Goal: Information Seeking & Learning: Learn about a topic

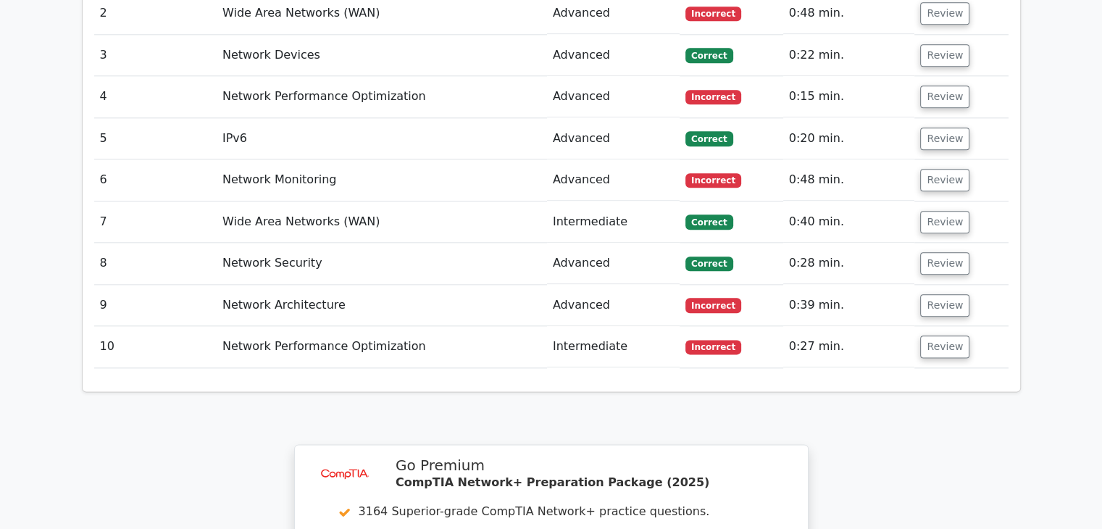
scroll to position [2153, 0]
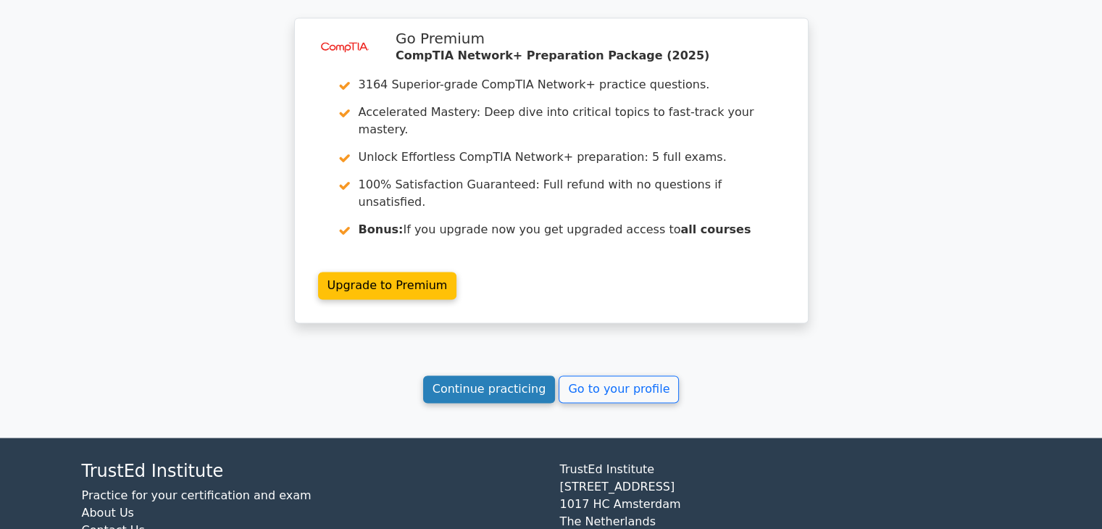
click at [488, 375] on link "Continue practicing" at bounding box center [489, 389] width 133 height 28
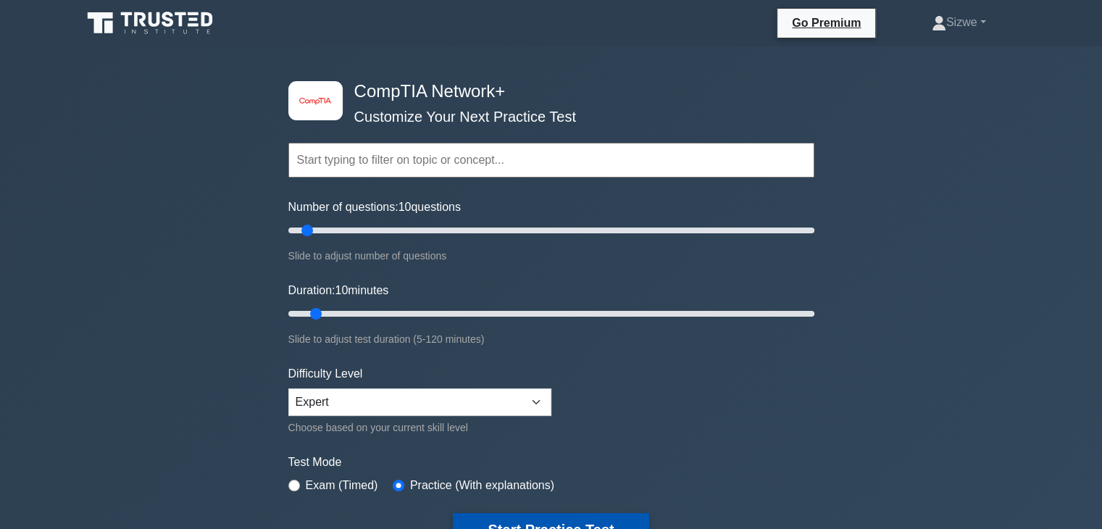
click at [521, 520] on button "Start Practice Test" at bounding box center [551, 529] width 196 height 33
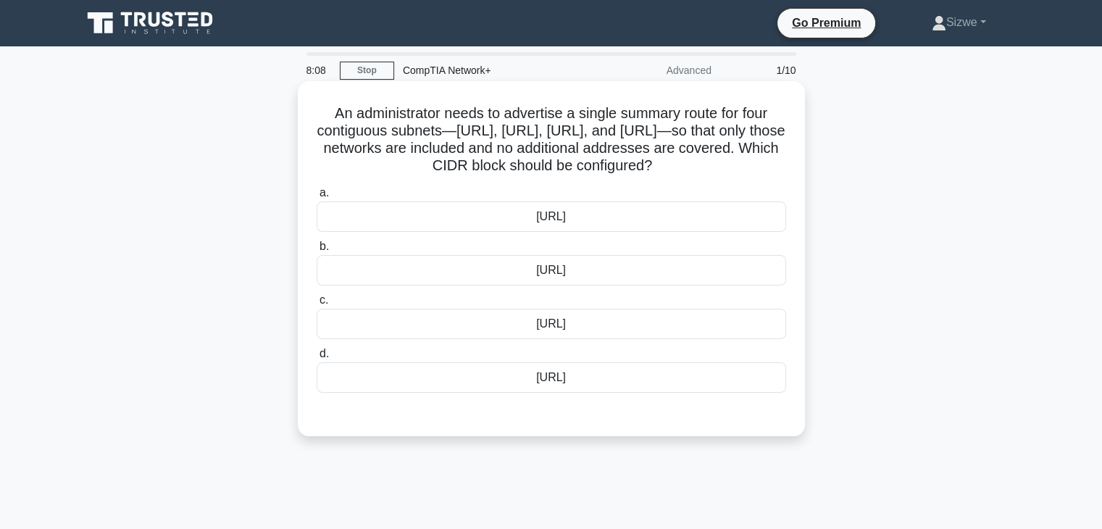
click at [469, 232] on div "[URL]" at bounding box center [552, 216] width 470 height 30
click at [317, 198] on input "a. [URL]" at bounding box center [317, 192] width 0 height 9
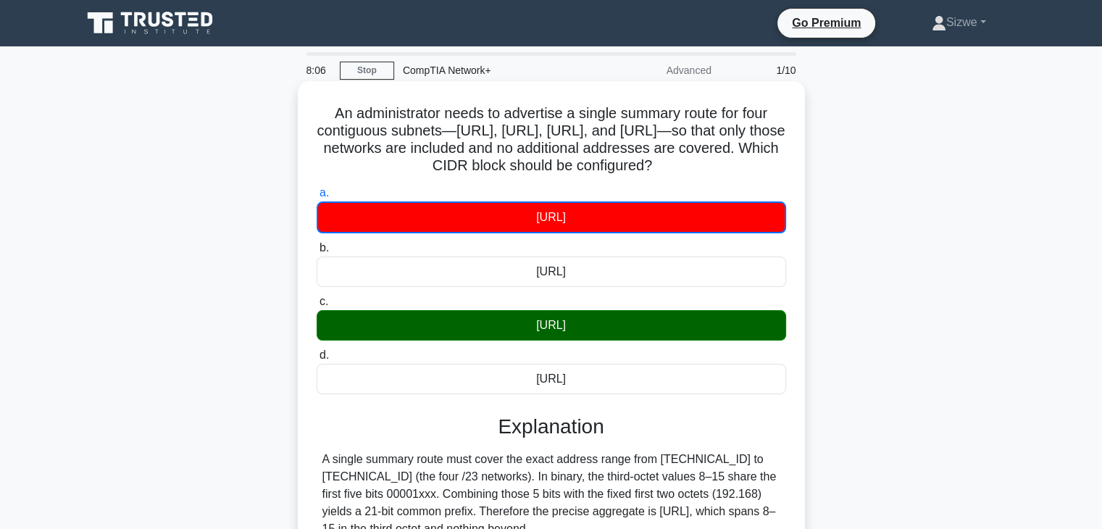
click at [512, 233] on div "[URL]" at bounding box center [552, 217] width 470 height 32
click at [317, 198] on input "a. [URL]" at bounding box center [317, 192] width 0 height 9
click at [483, 387] on div "[URL]" at bounding box center [552, 379] width 470 height 30
click at [317, 360] on input "d. 192.168.8.0/22" at bounding box center [317, 355] width 0 height 9
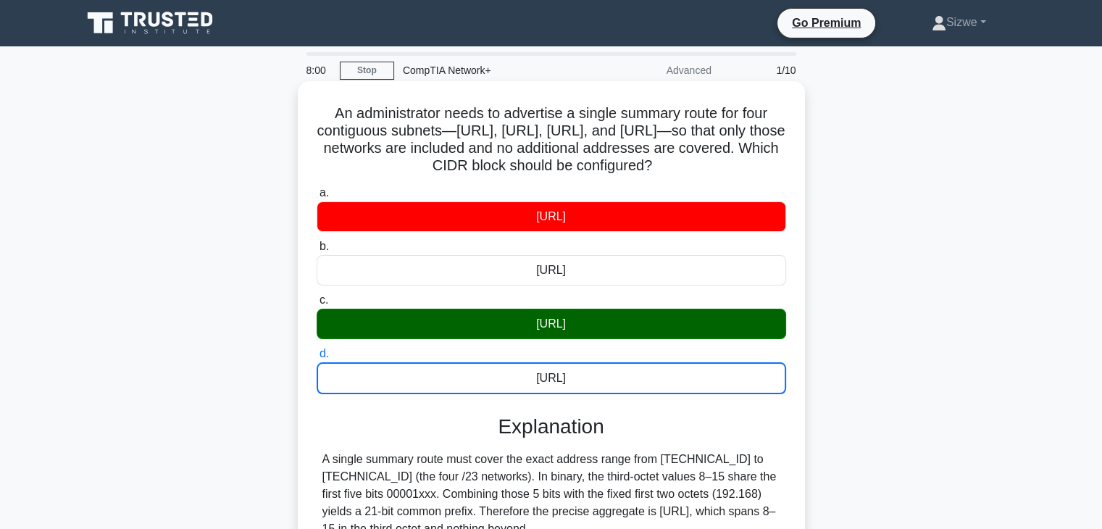
click at [317, 188] on input "a. 192.168.0.0/21" at bounding box center [317, 192] width 0 height 9
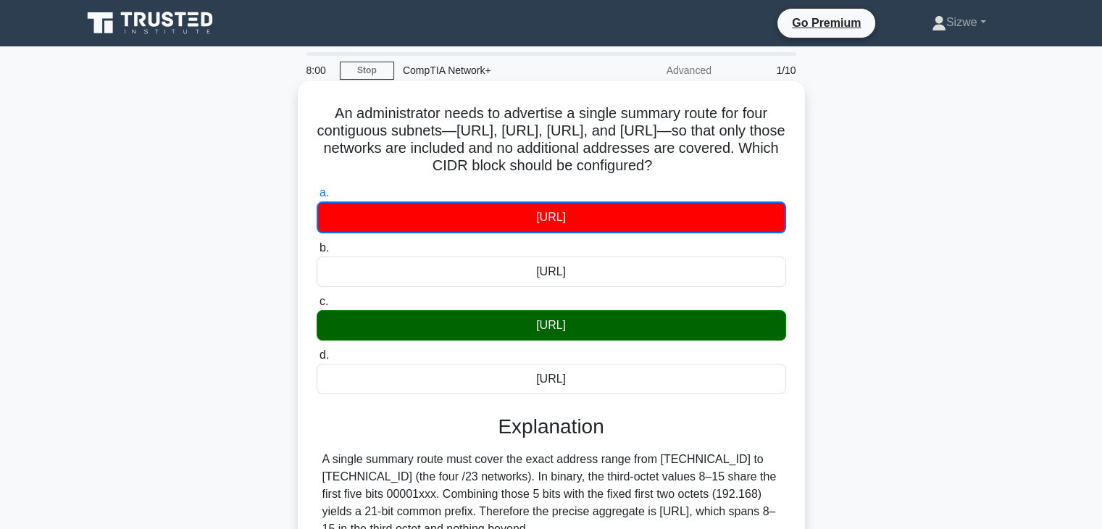
click at [317, 243] on input "b. 192.168.8.0/20" at bounding box center [317, 247] width 0 height 9
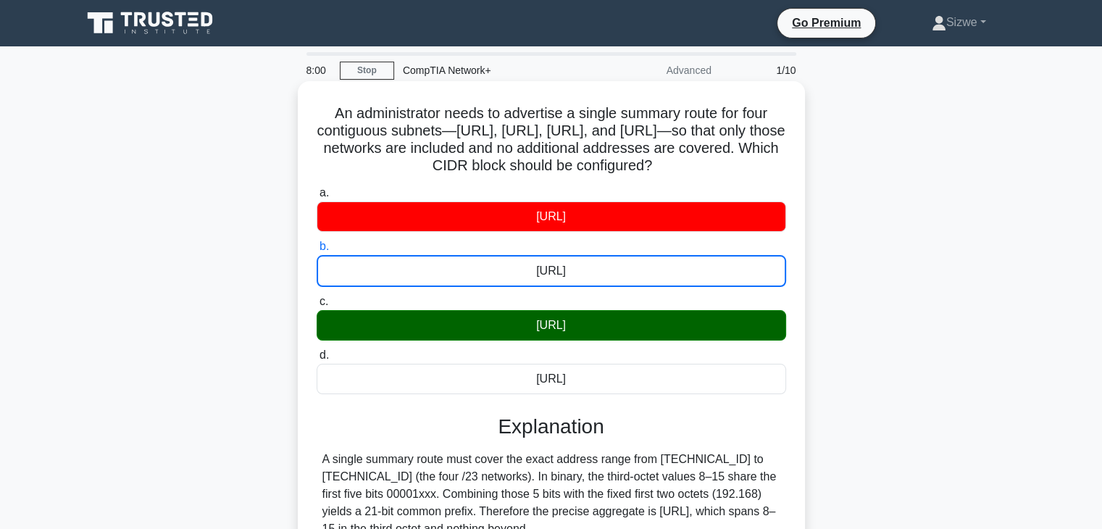
click at [317, 297] on input "c. 192.168.8.0/21" at bounding box center [317, 301] width 0 height 9
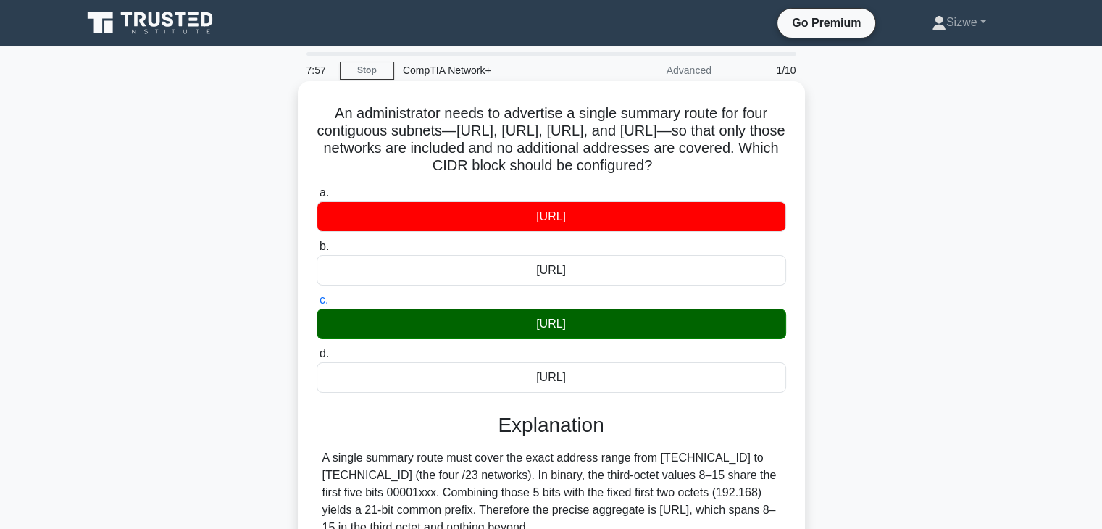
scroll to position [277, 0]
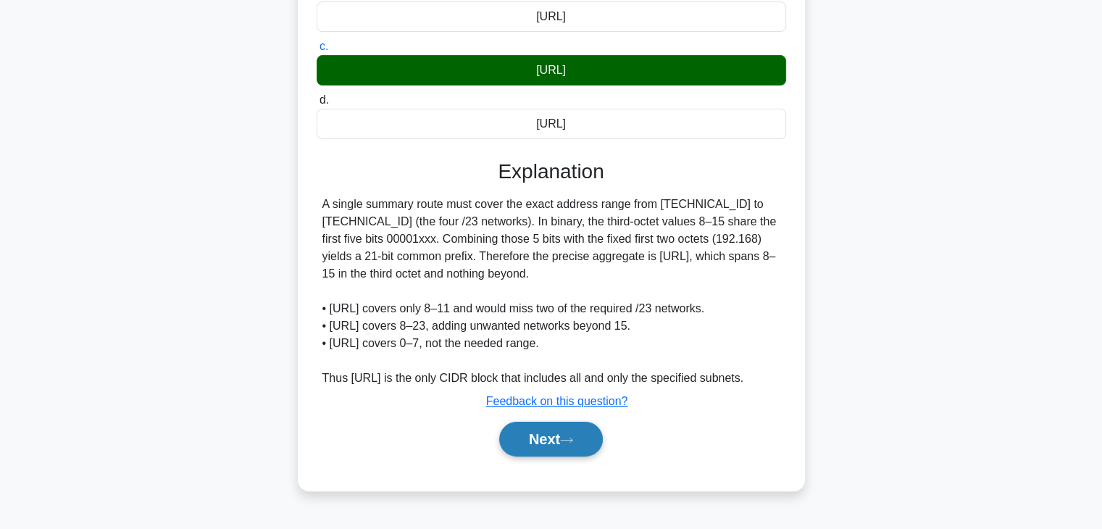
click at [535, 448] on button "Next" at bounding box center [551, 439] width 104 height 35
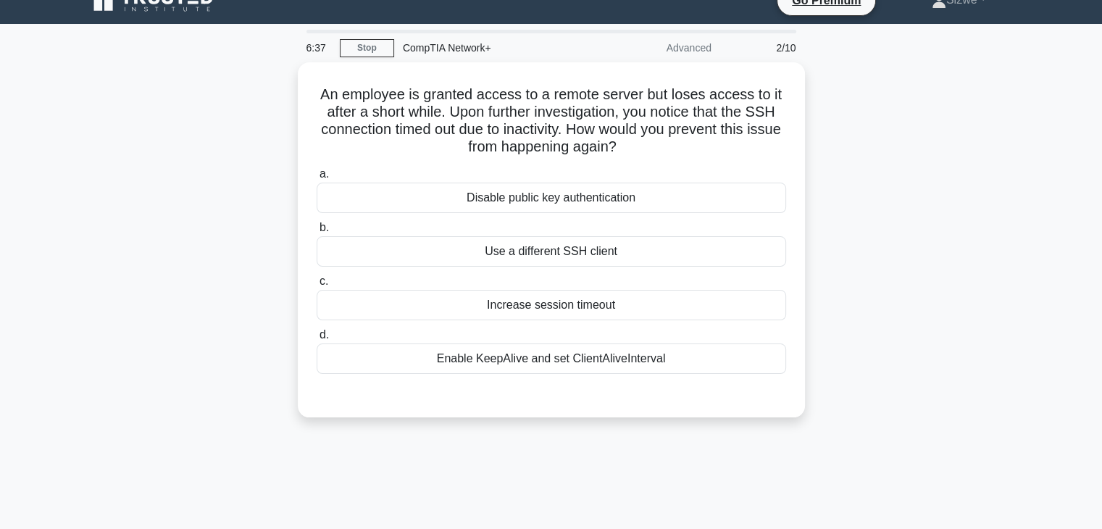
scroll to position [0, 0]
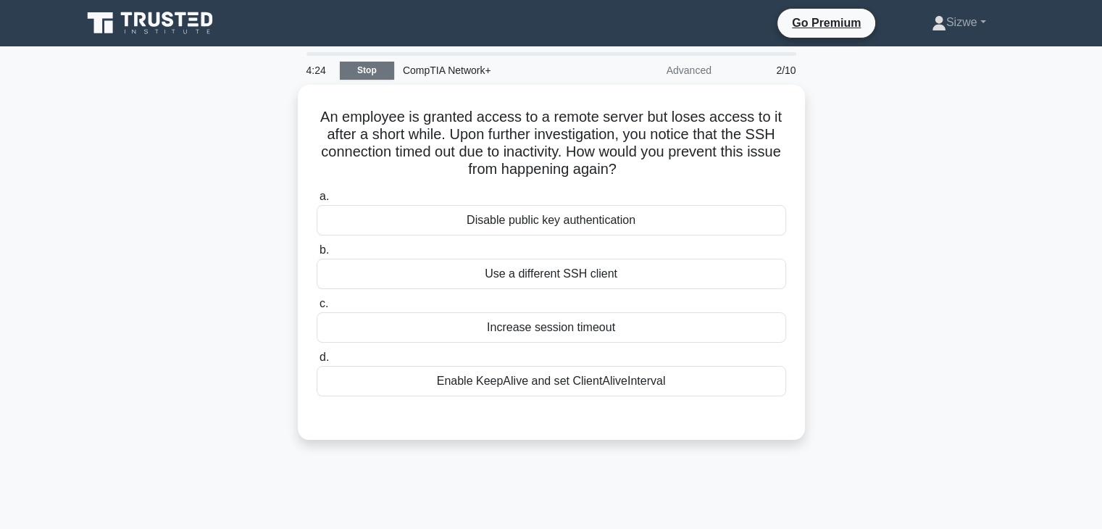
click at [371, 70] on link "Stop" at bounding box center [367, 71] width 54 height 18
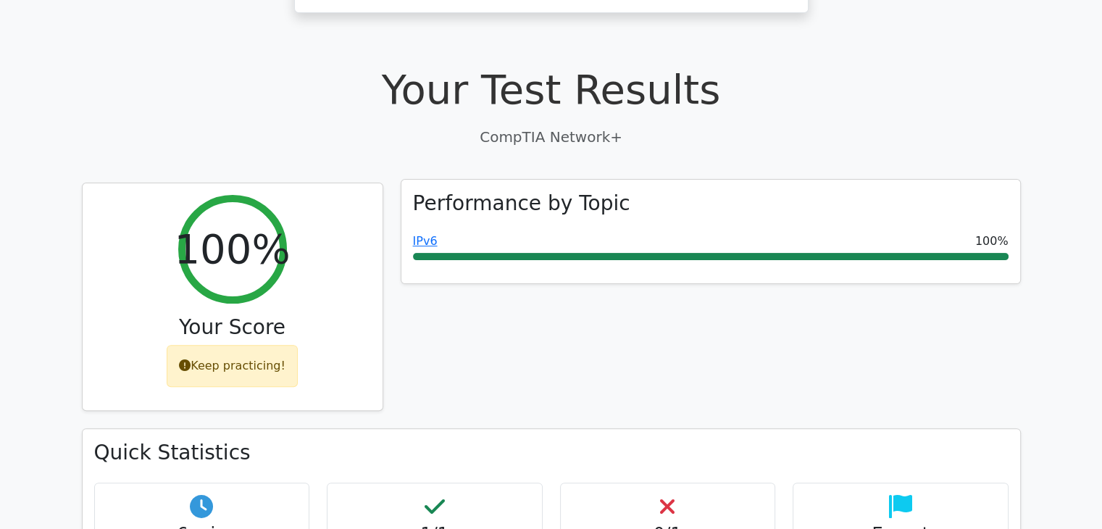
scroll to position [385, 0]
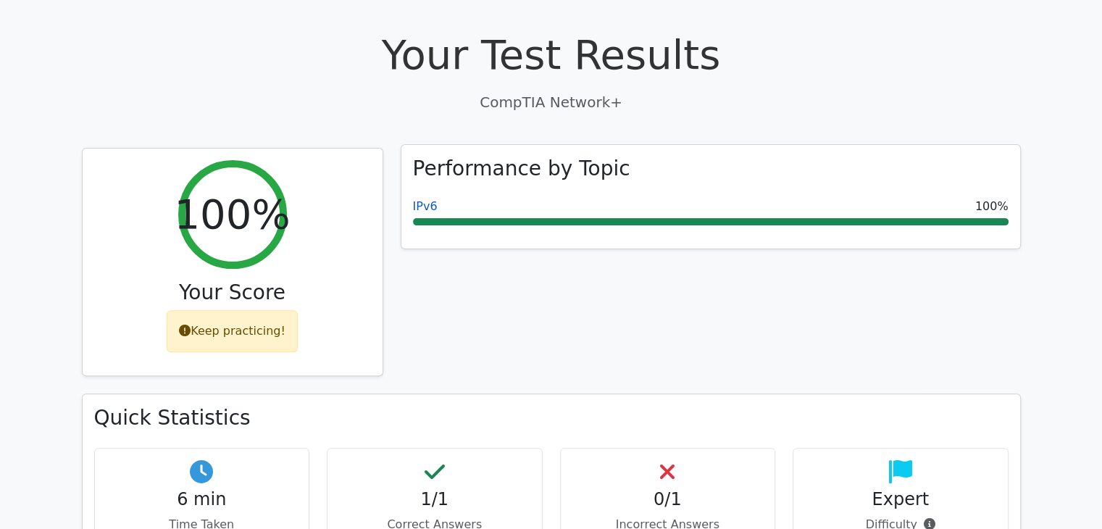
click at [421, 199] on link "IPv6" at bounding box center [425, 206] width 25 height 14
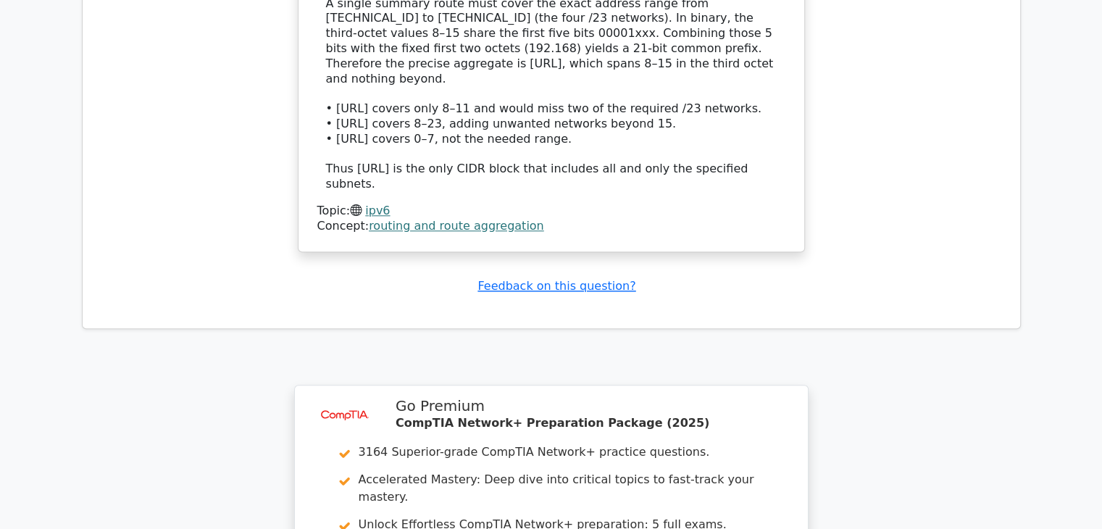
scroll to position [1841, 0]
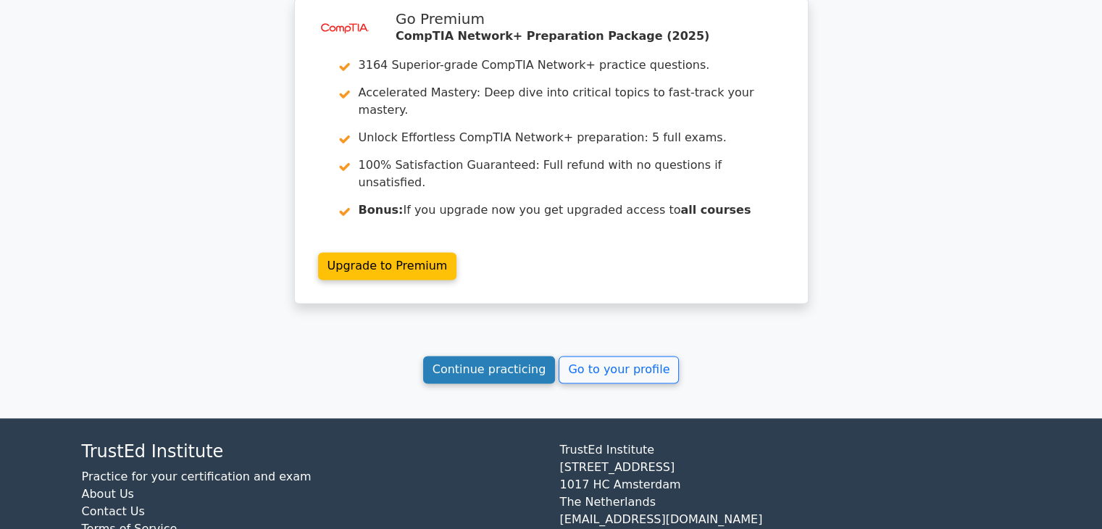
click at [478, 356] on link "Continue practicing" at bounding box center [489, 370] width 133 height 28
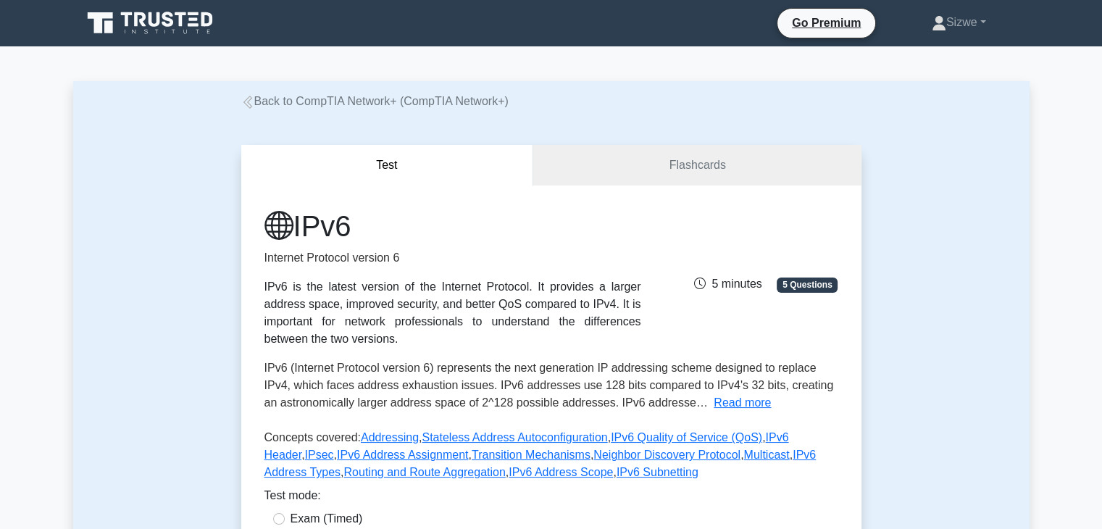
click at [421, 175] on button "Test" at bounding box center [387, 165] width 293 height 41
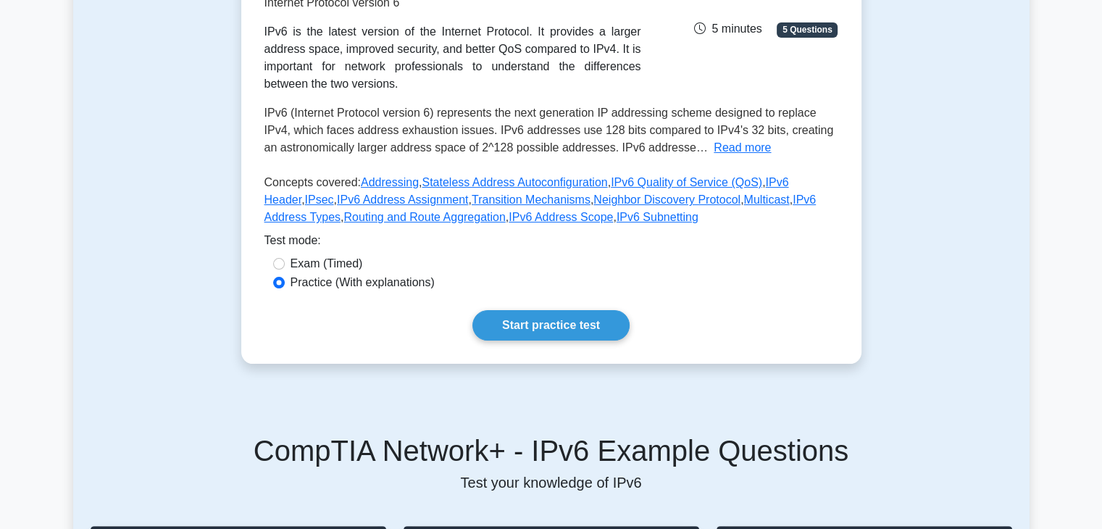
scroll to position [256, 0]
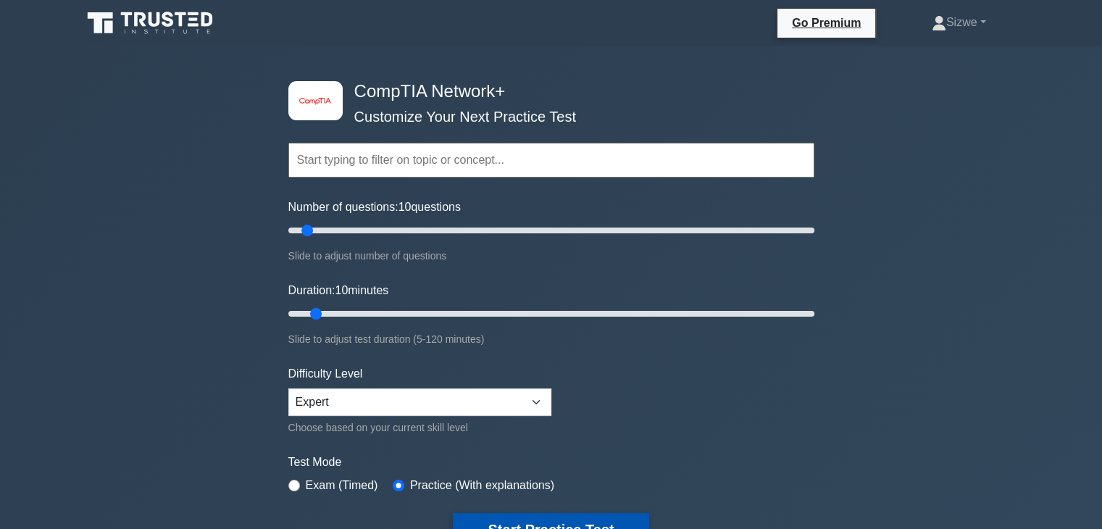
click at [518, 518] on button "Start Practice Test" at bounding box center [551, 529] width 196 height 33
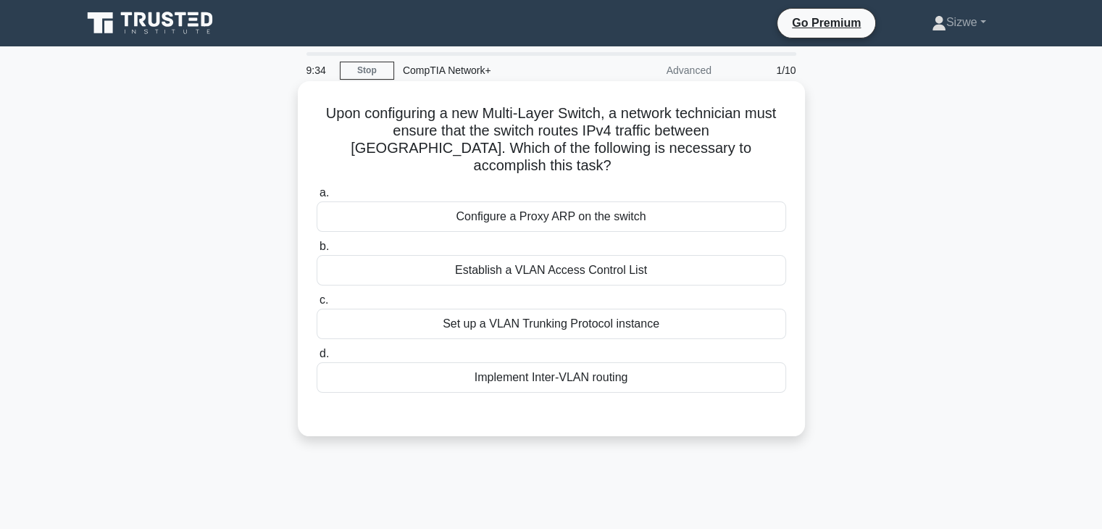
click at [591, 309] on div "Set up a VLAN Trunking Protocol instance" at bounding box center [552, 324] width 470 height 30
click at [317, 305] on input "c. Set up a VLAN Trunking Protocol instance" at bounding box center [317, 300] width 0 height 9
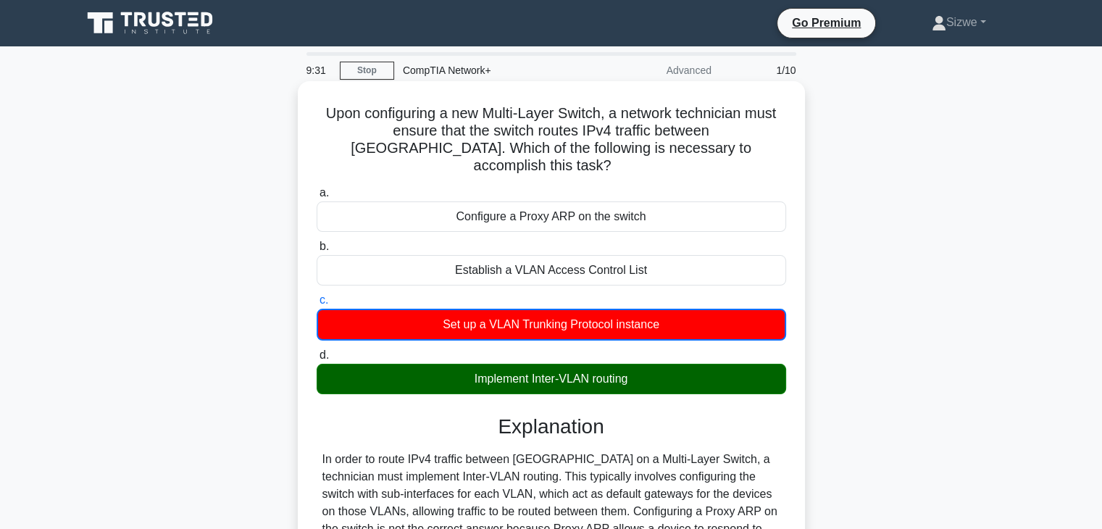
click at [317, 351] on input "d. Implement Inter-VLAN routing" at bounding box center [317, 355] width 0 height 9
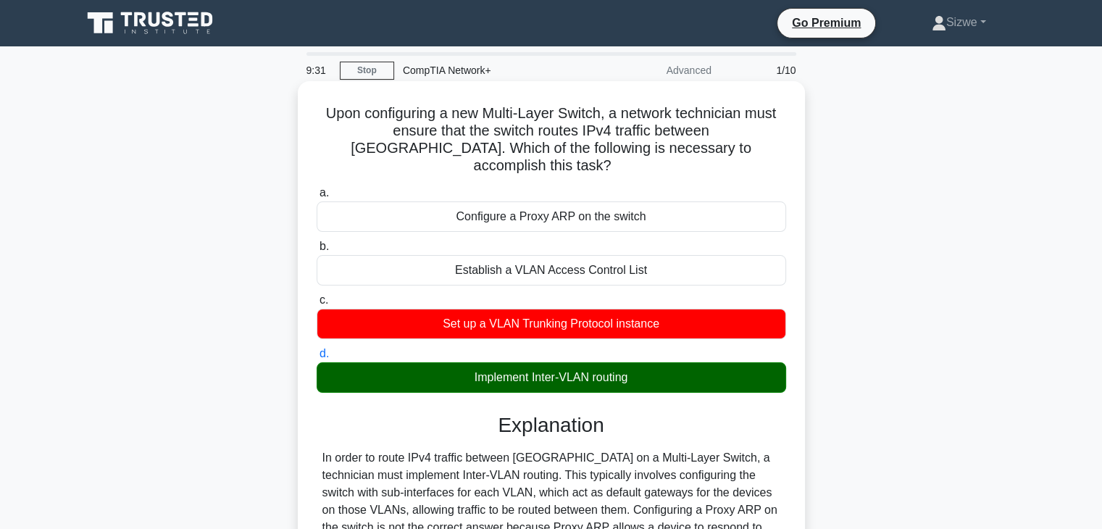
click at [317, 188] on input "a. Configure a Proxy ARP on the switch" at bounding box center [317, 192] width 0 height 9
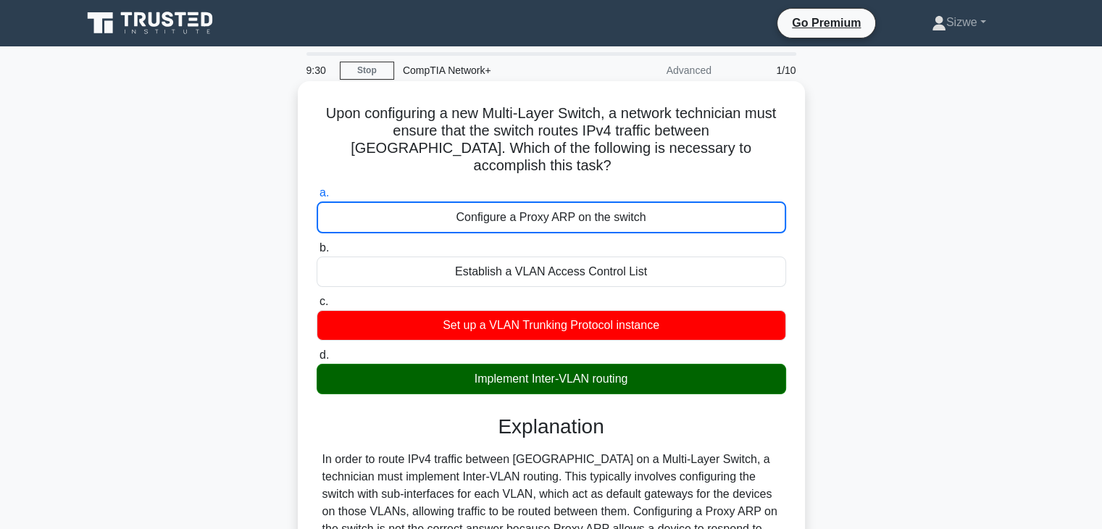
click at [317, 243] on input "b. Establish a VLAN Access Control List" at bounding box center [317, 247] width 0 height 9
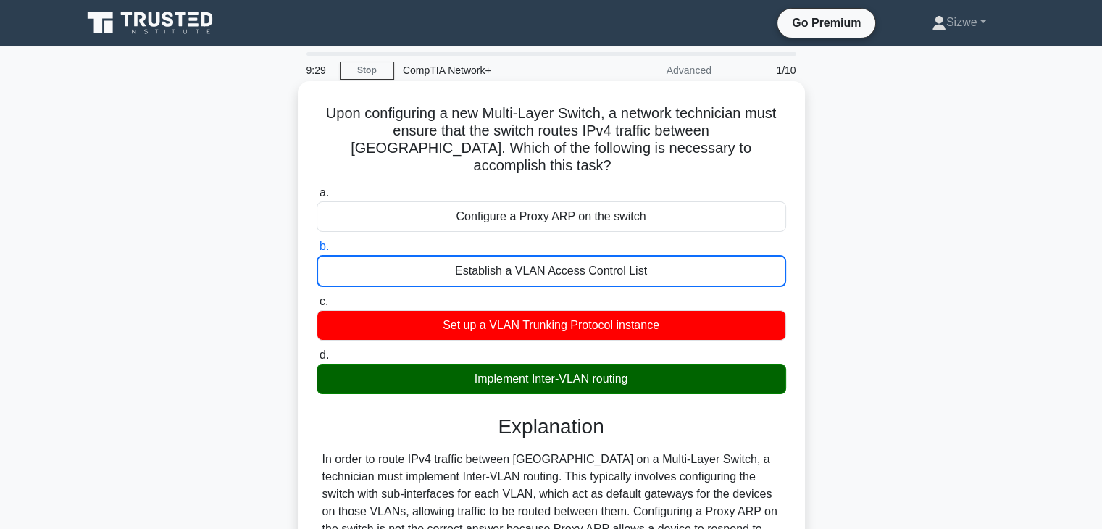
click at [317, 297] on input "c. Set up a VLAN Trunking Protocol instance" at bounding box center [317, 301] width 0 height 9
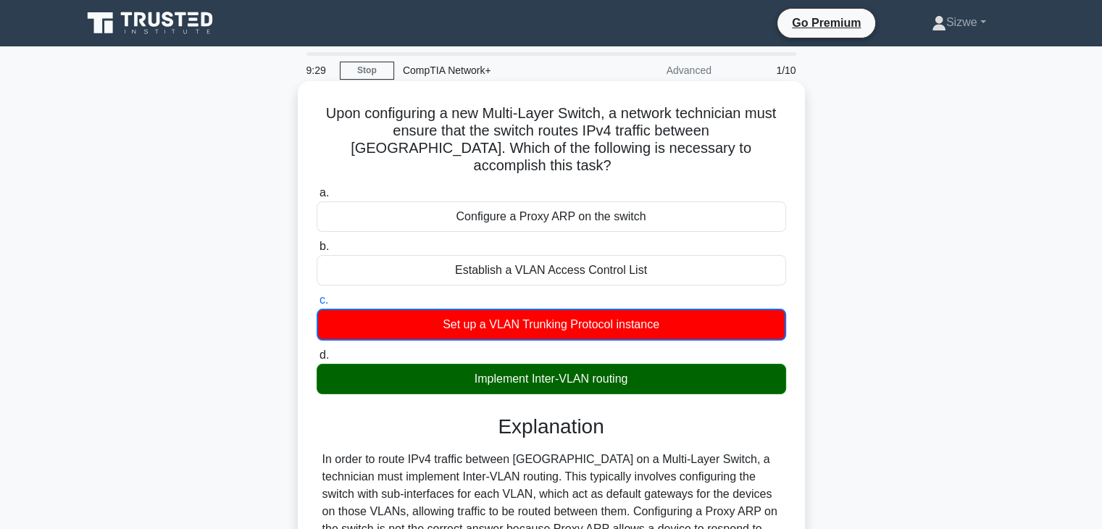
click at [317, 351] on input "d. Implement Inter-VLAN routing" at bounding box center [317, 355] width 0 height 9
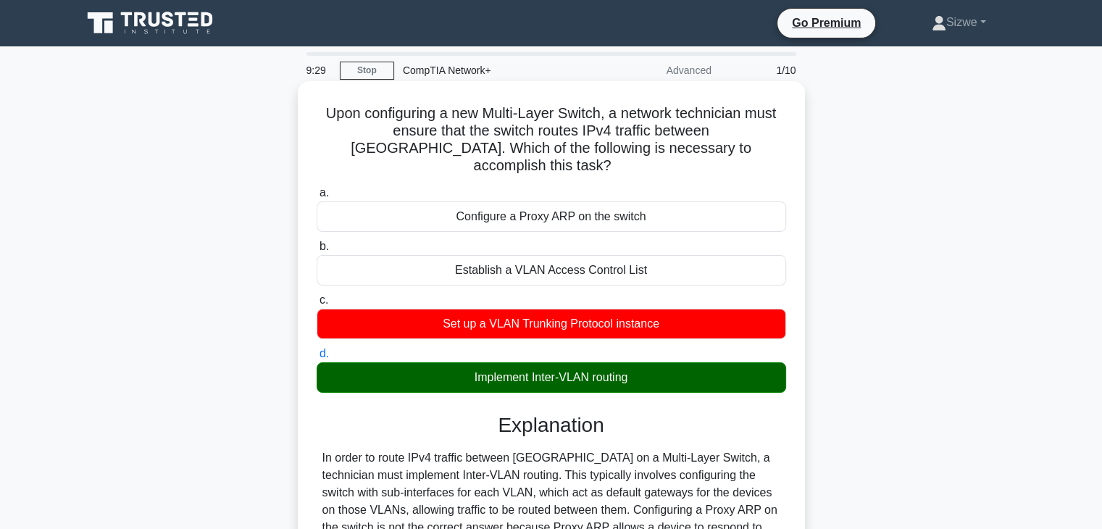
click at [317, 188] on input "a. Configure a Proxy ARP on the switch" at bounding box center [317, 192] width 0 height 9
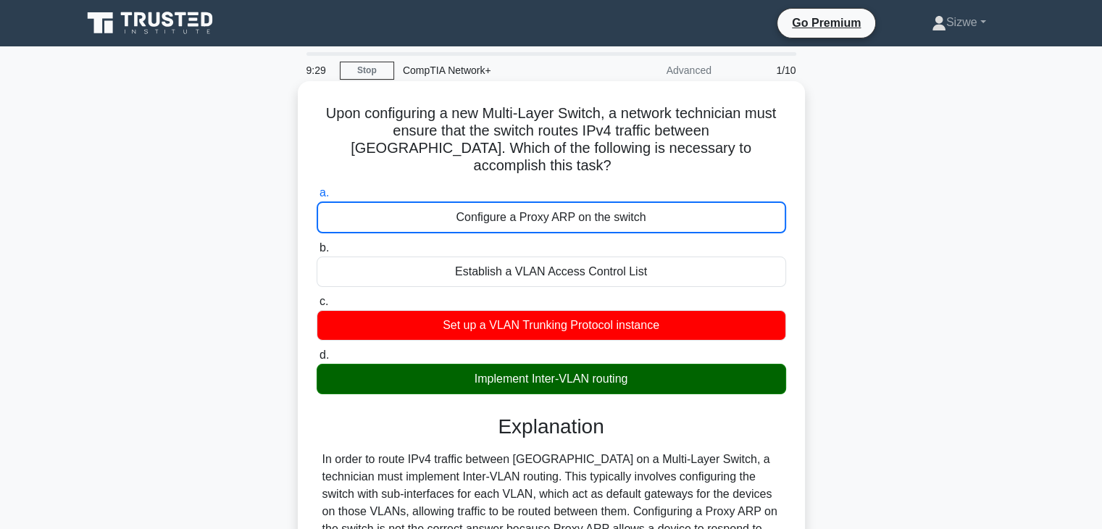
click at [317, 243] on input "b. Establish a VLAN Access Control List" at bounding box center [317, 247] width 0 height 9
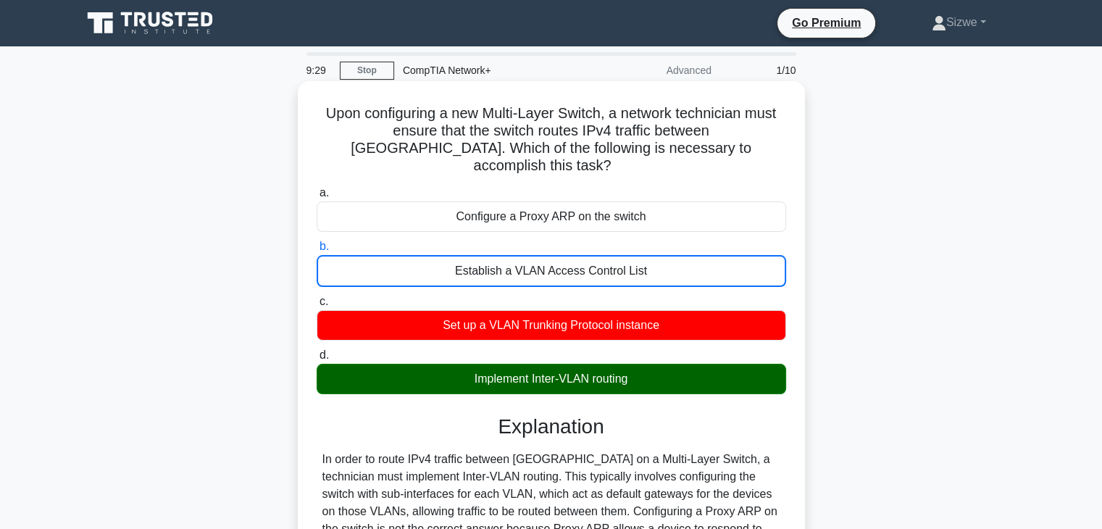
click at [317, 297] on input "c. Set up a VLAN Trunking Protocol instance" at bounding box center [317, 301] width 0 height 9
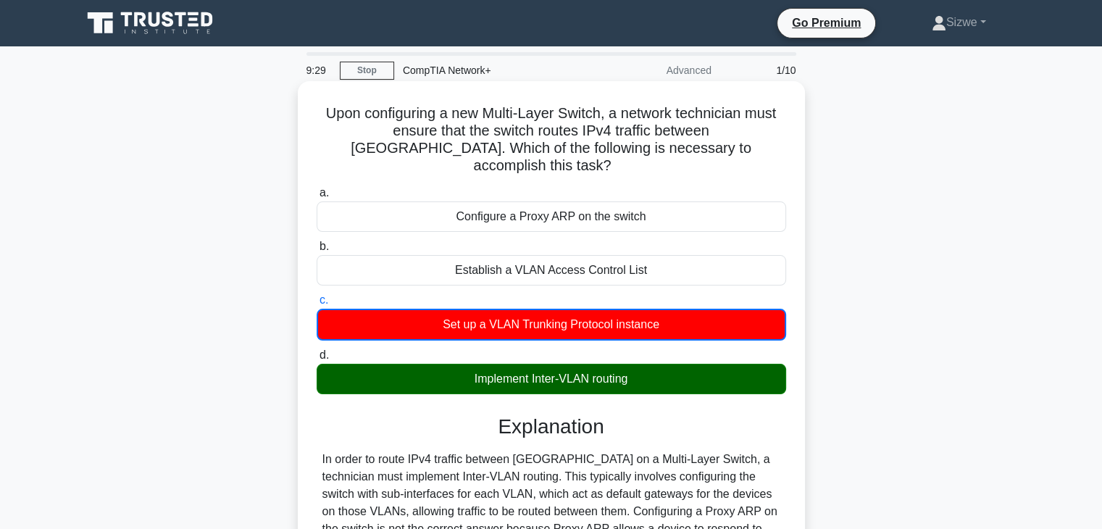
click at [317, 351] on input "d. Implement Inter-VLAN routing" at bounding box center [317, 355] width 0 height 9
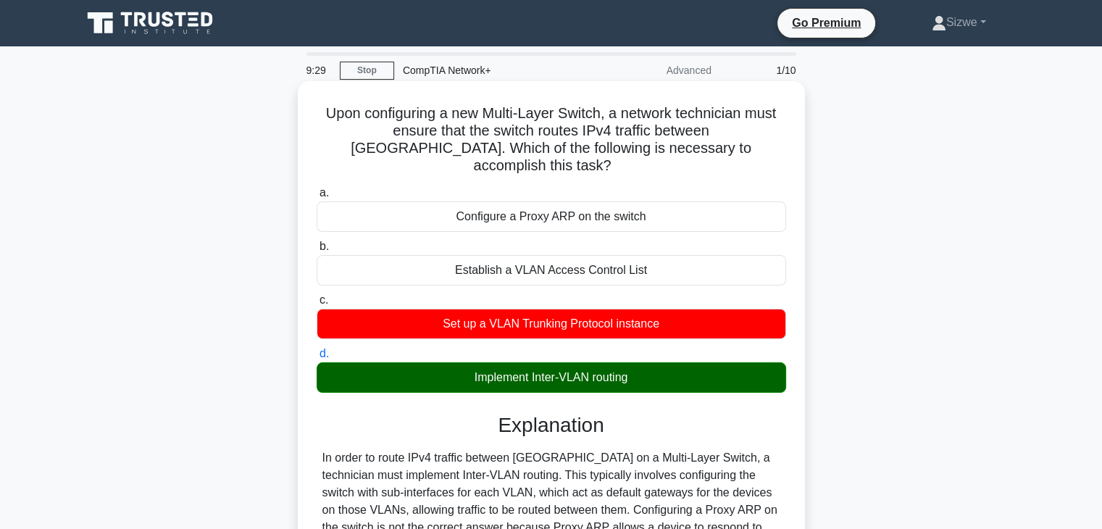
click at [317, 188] on input "a. Configure a Proxy ARP on the switch" at bounding box center [317, 192] width 0 height 9
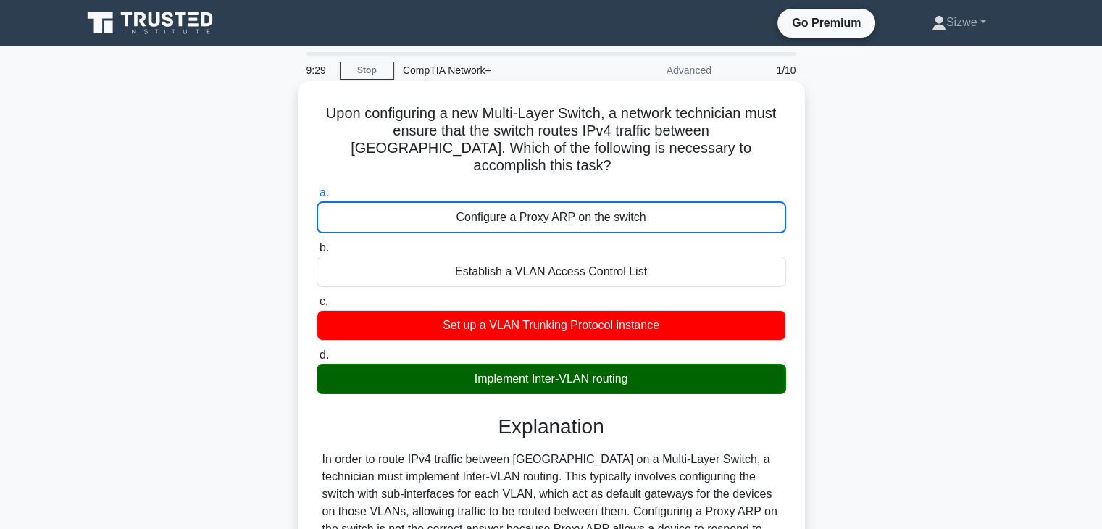
click at [317, 243] on input "b. Establish a VLAN Access Control List" at bounding box center [317, 247] width 0 height 9
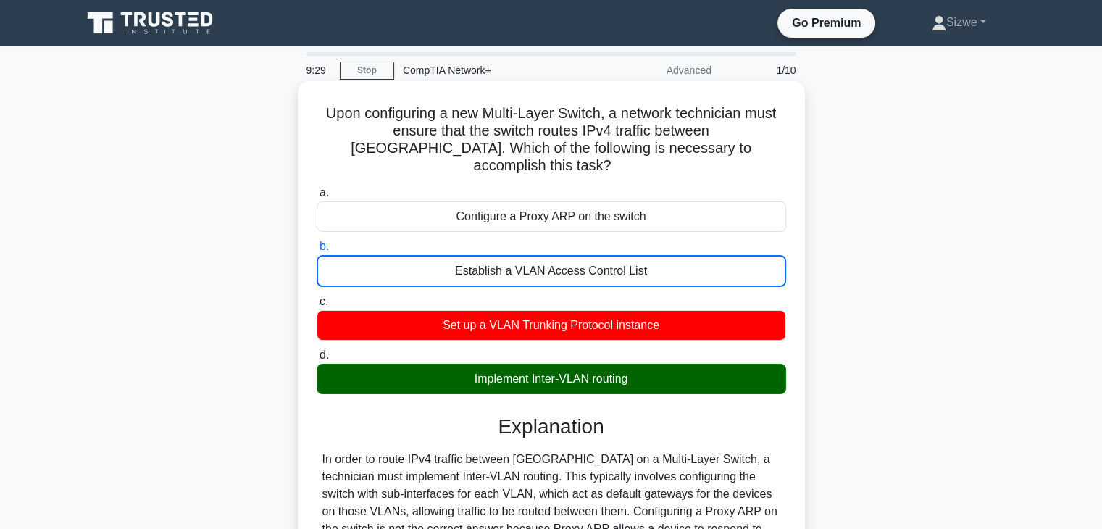
click at [317, 297] on input "c. Set up a VLAN Trunking Protocol instance" at bounding box center [317, 301] width 0 height 9
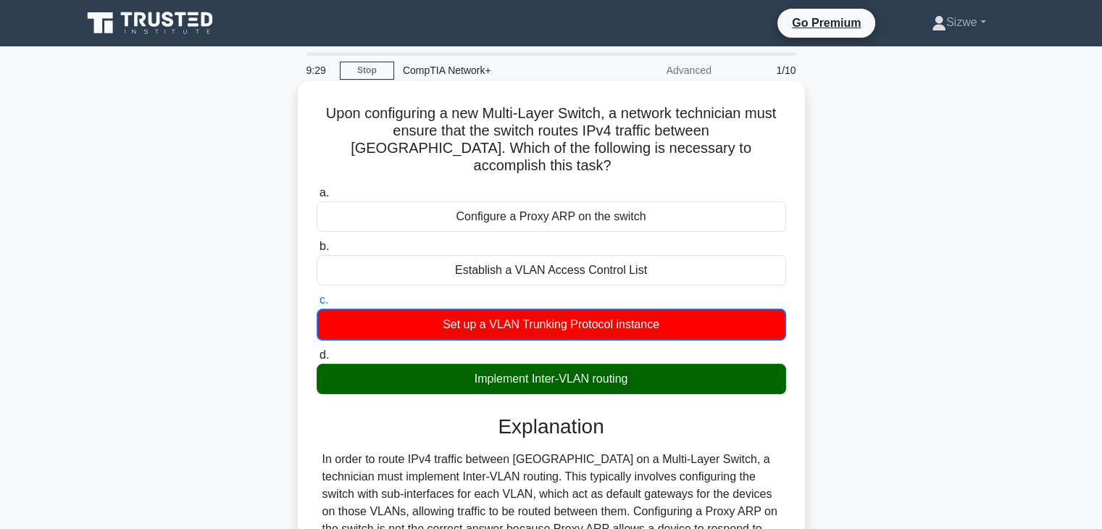
click at [317, 351] on input "d. Implement Inter-VLAN routing" at bounding box center [317, 355] width 0 height 9
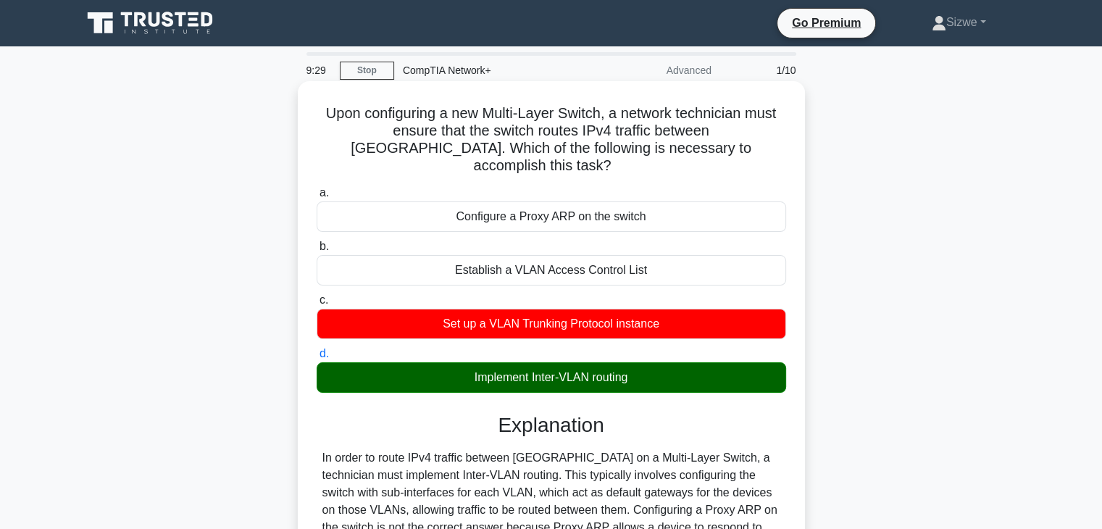
click at [317, 188] on input "a. Configure a Proxy ARP on the switch" at bounding box center [317, 192] width 0 height 9
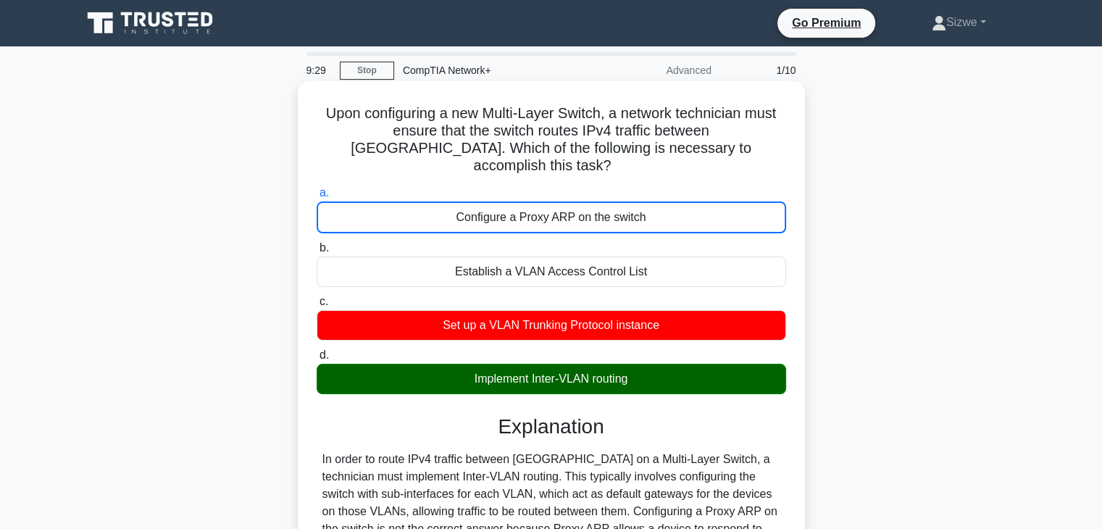
click at [317, 243] on input "b. Establish a VLAN Access Control List" at bounding box center [317, 247] width 0 height 9
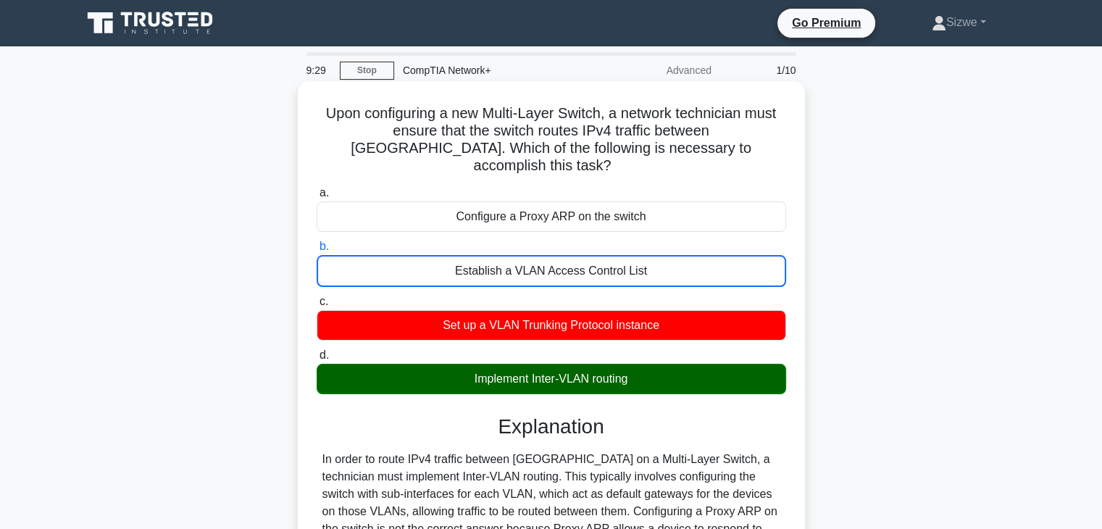
click at [317, 297] on input "c. Set up a VLAN Trunking Protocol instance" at bounding box center [317, 301] width 0 height 9
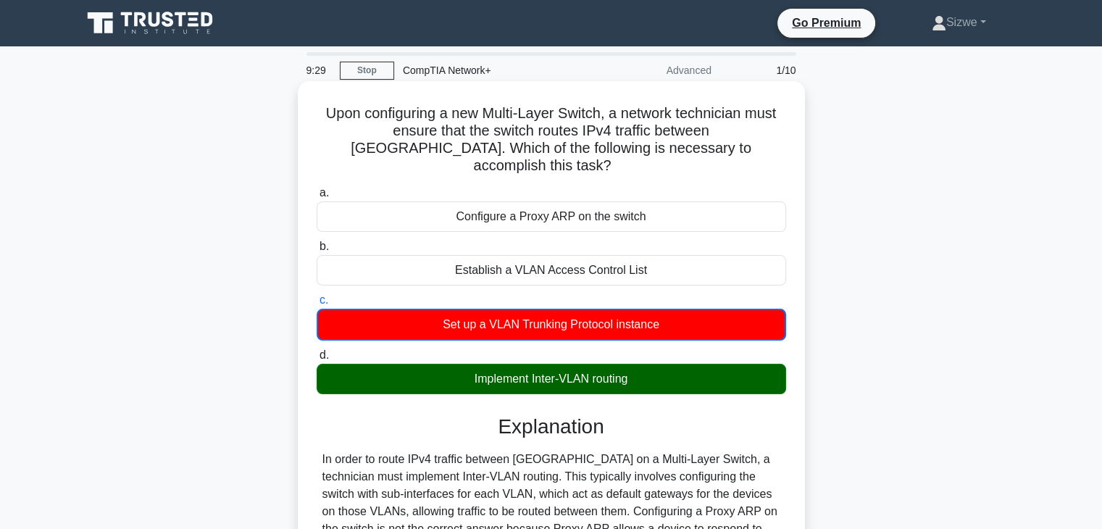
click at [317, 351] on input "d. Implement Inter-VLAN routing" at bounding box center [317, 355] width 0 height 9
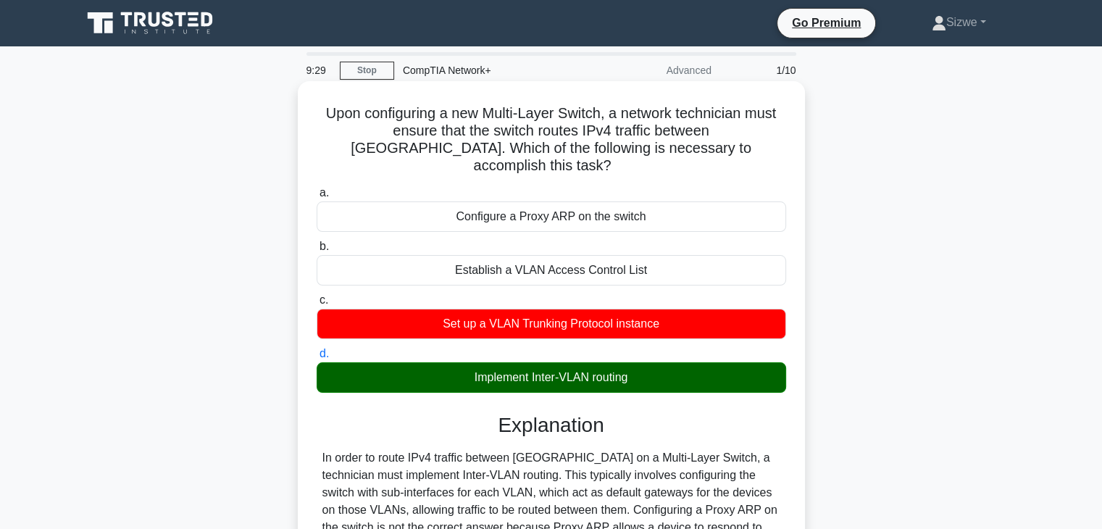
click at [317, 188] on input "a. Configure a Proxy ARP on the switch" at bounding box center [317, 192] width 0 height 9
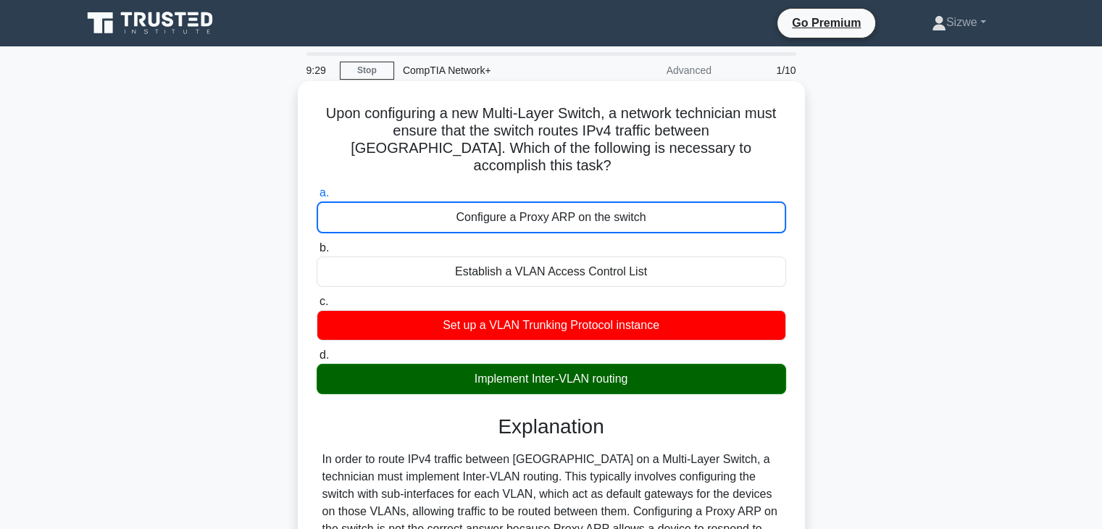
click at [317, 243] on input "b. Establish a VLAN Access Control List" at bounding box center [317, 247] width 0 height 9
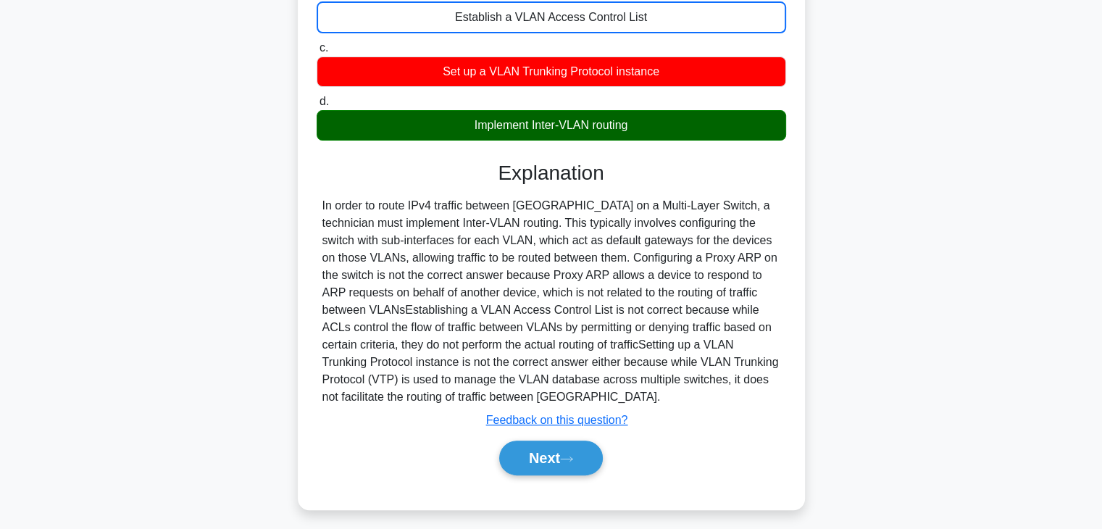
scroll to position [253, 0]
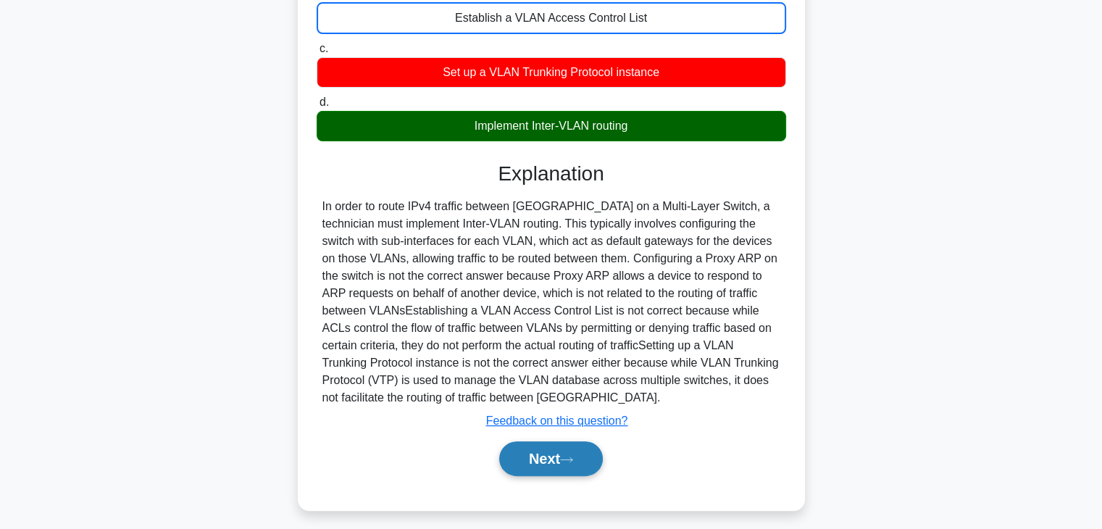
click at [551, 441] on button "Next" at bounding box center [551, 458] width 104 height 35
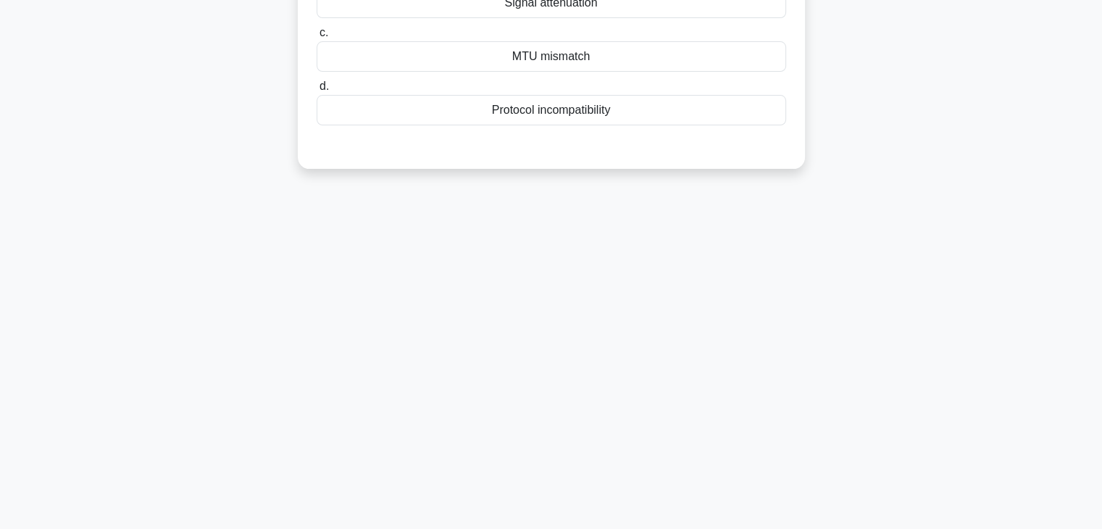
scroll to position [0, 0]
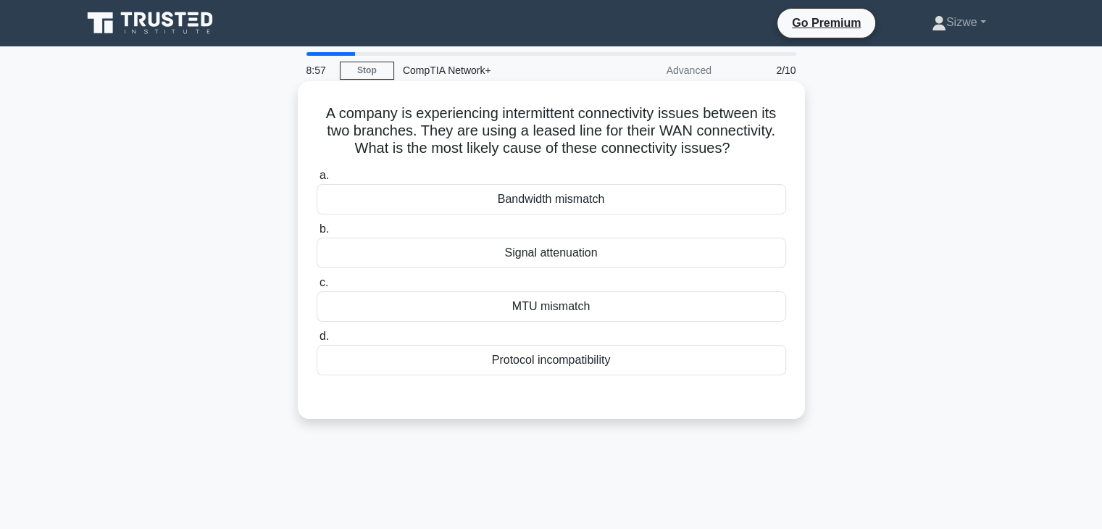
click at [530, 252] on div "Signal attenuation" at bounding box center [552, 253] width 470 height 30
click at [317, 234] on input "b. Signal attenuation" at bounding box center [317, 229] width 0 height 9
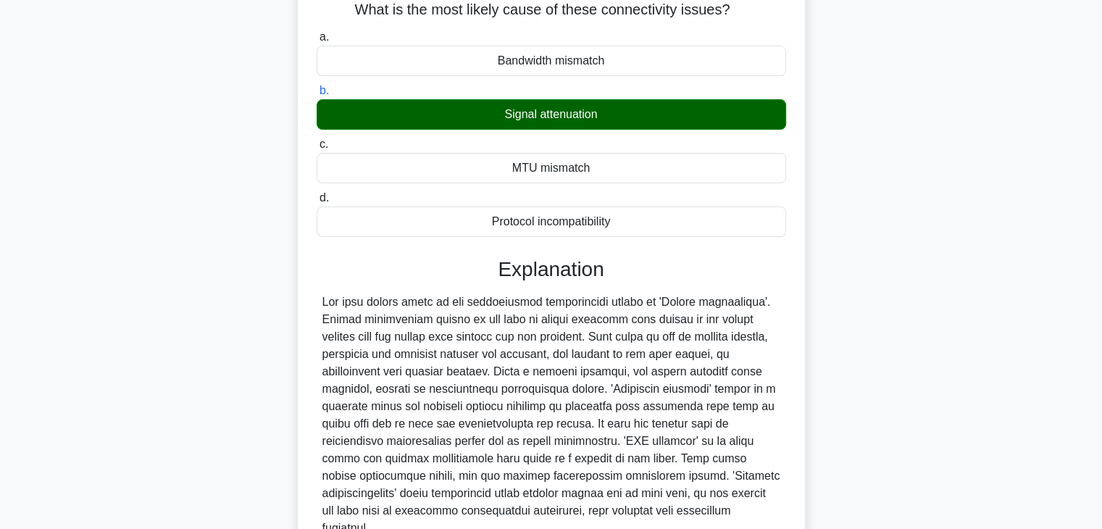
scroll to position [259, 0]
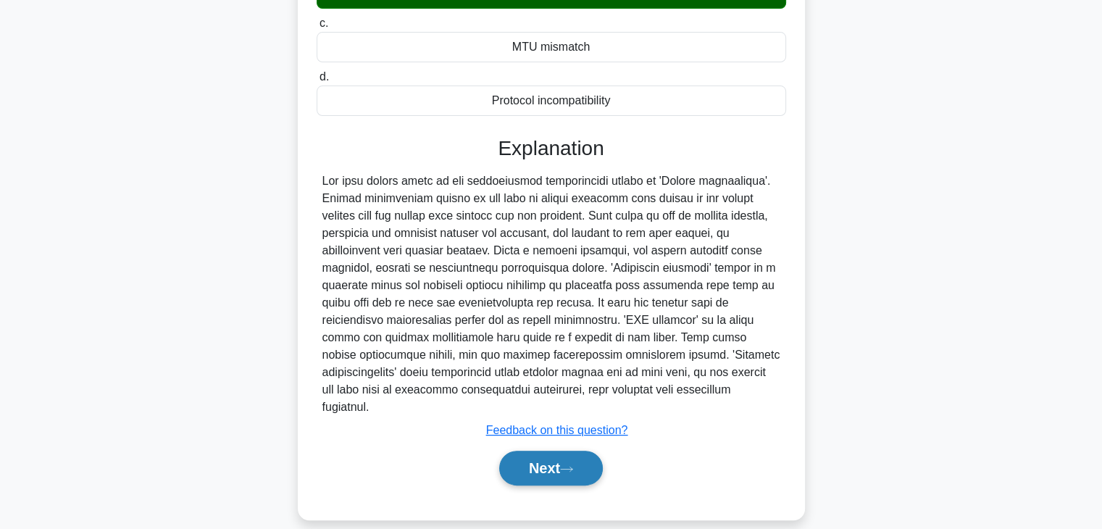
click at [533, 451] on button "Next" at bounding box center [551, 468] width 104 height 35
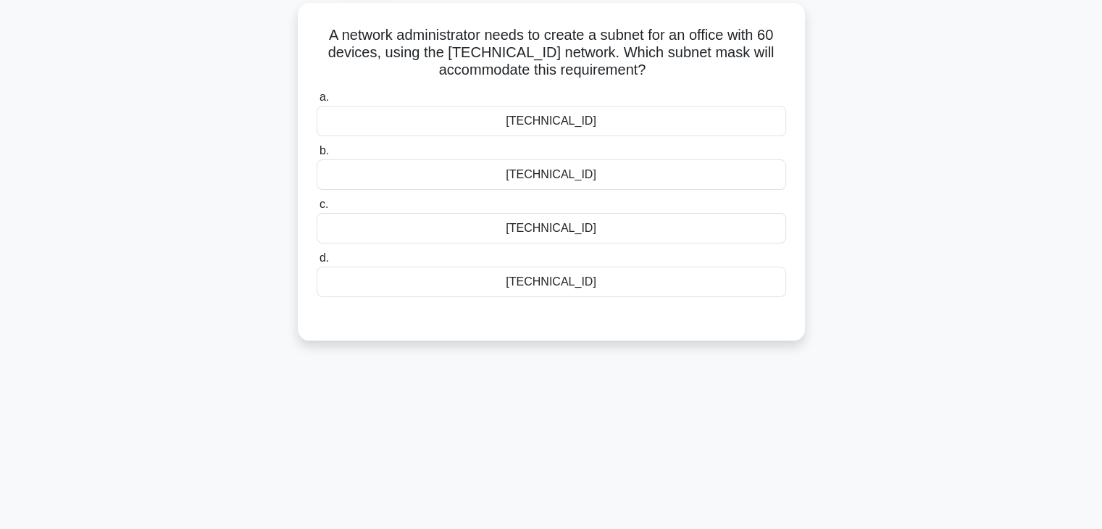
scroll to position [67, 0]
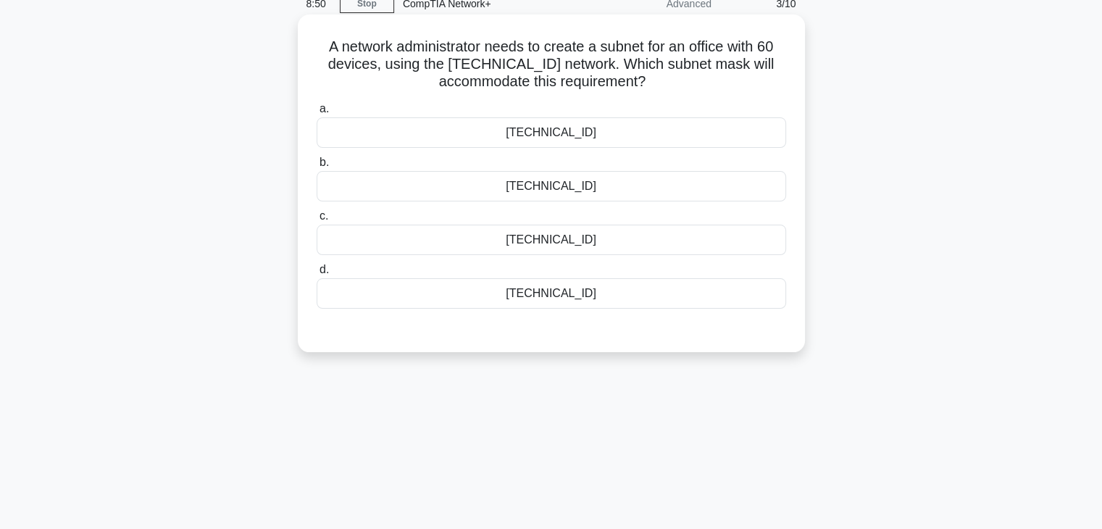
click at [568, 187] on div "[TECHNICAL_ID]" at bounding box center [552, 186] width 470 height 30
click at [317, 167] on input "b. [TECHNICAL_ID]" at bounding box center [317, 162] width 0 height 9
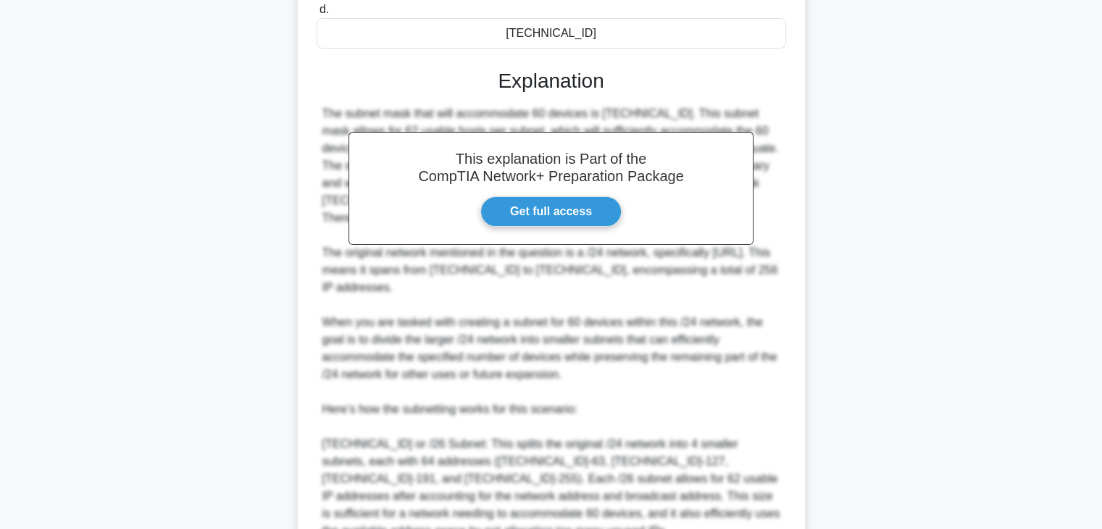
scroll to position [642, 0]
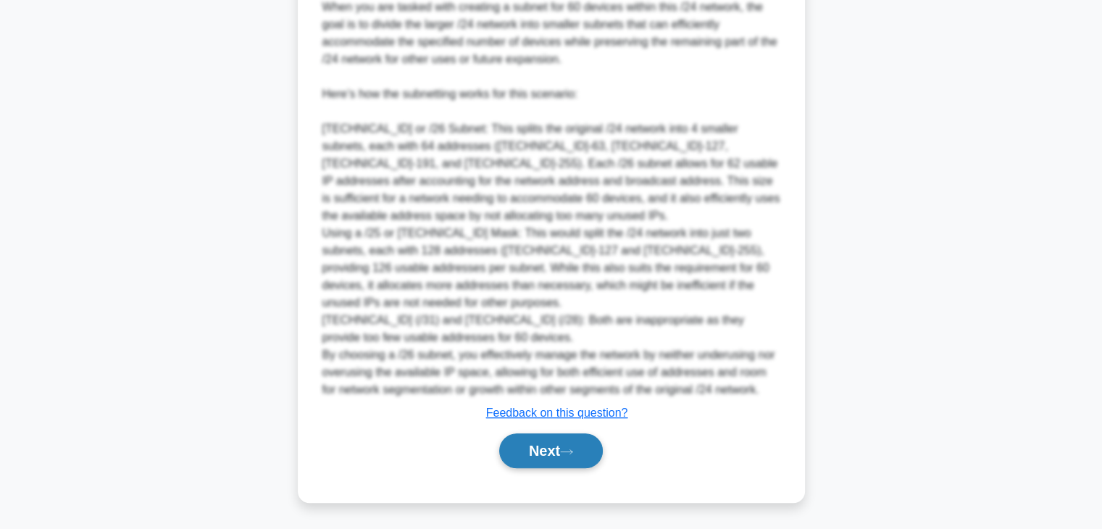
click at [548, 443] on button "Next" at bounding box center [551, 450] width 104 height 35
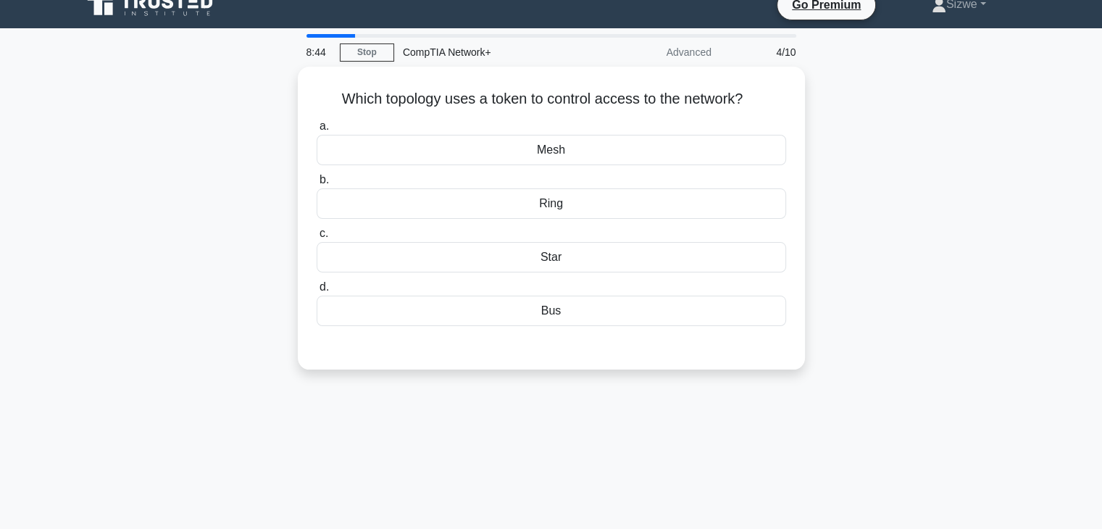
scroll to position [0, 0]
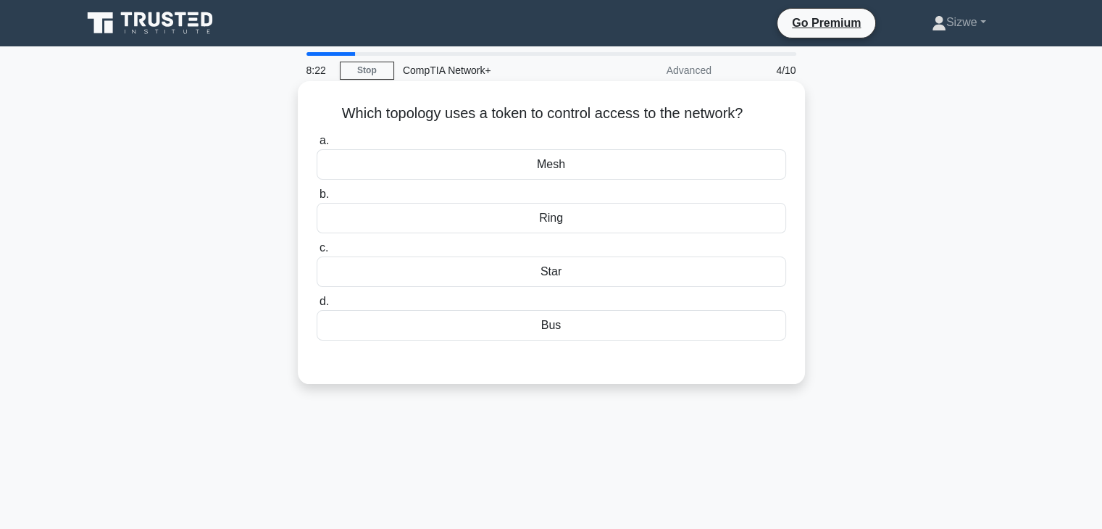
click at [551, 167] on div "Mesh" at bounding box center [552, 164] width 470 height 30
click at [317, 146] on input "a. Mesh" at bounding box center [317, 140] width 0 height 9
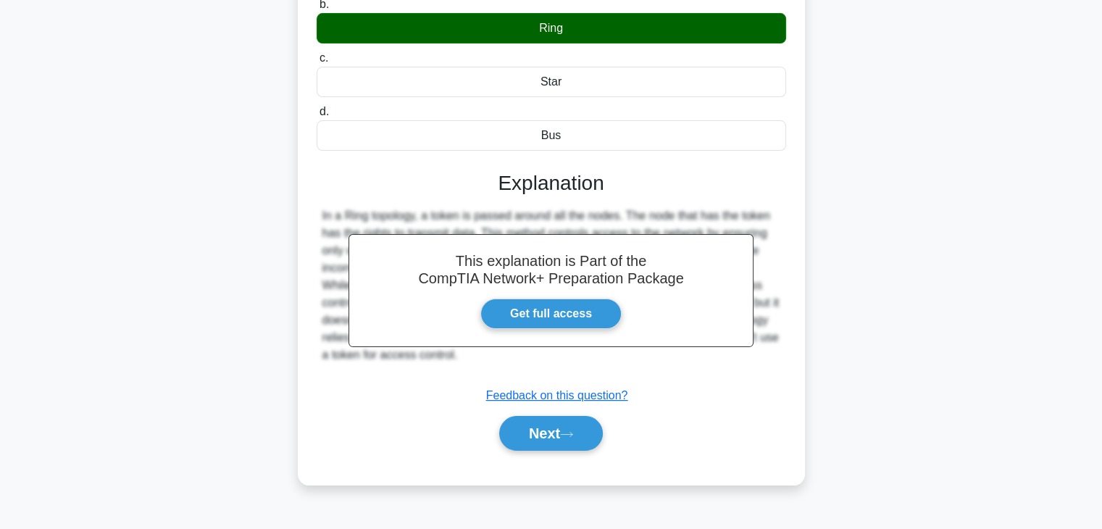
scroll to position [192, 0]
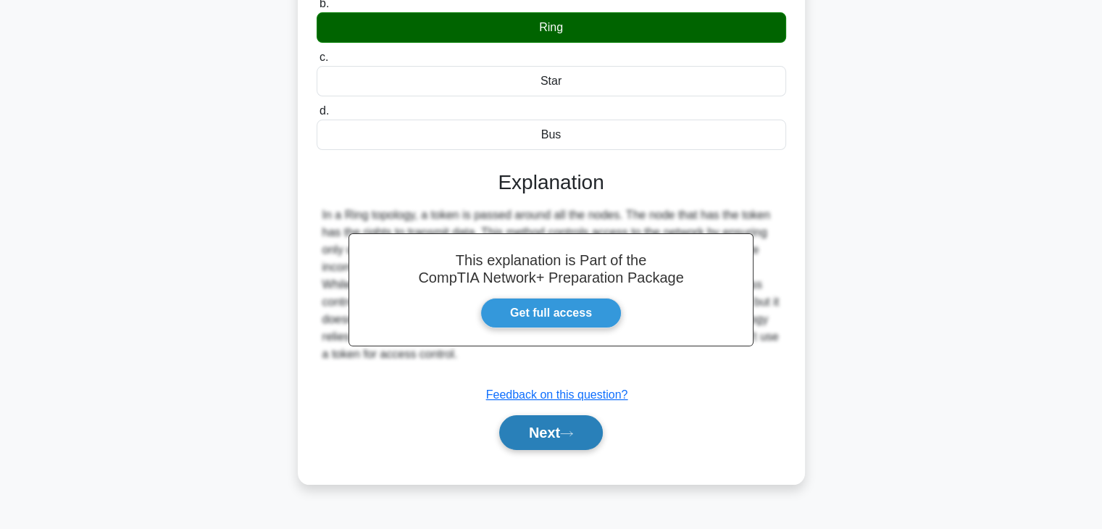
click at [529, 426] on button "Next" at bounding box center [551, 432] width 104 height 35
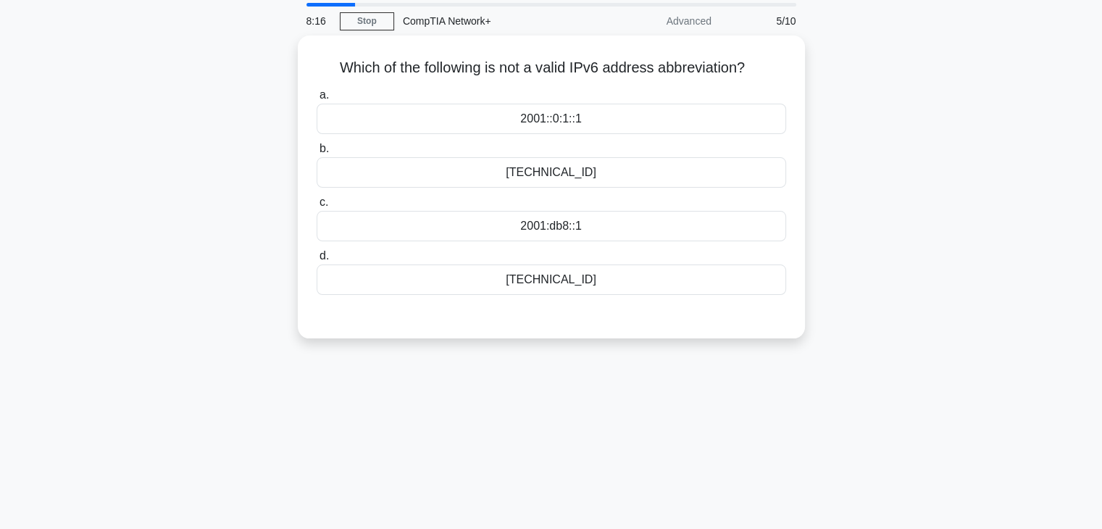
scroll to position [0, 0]
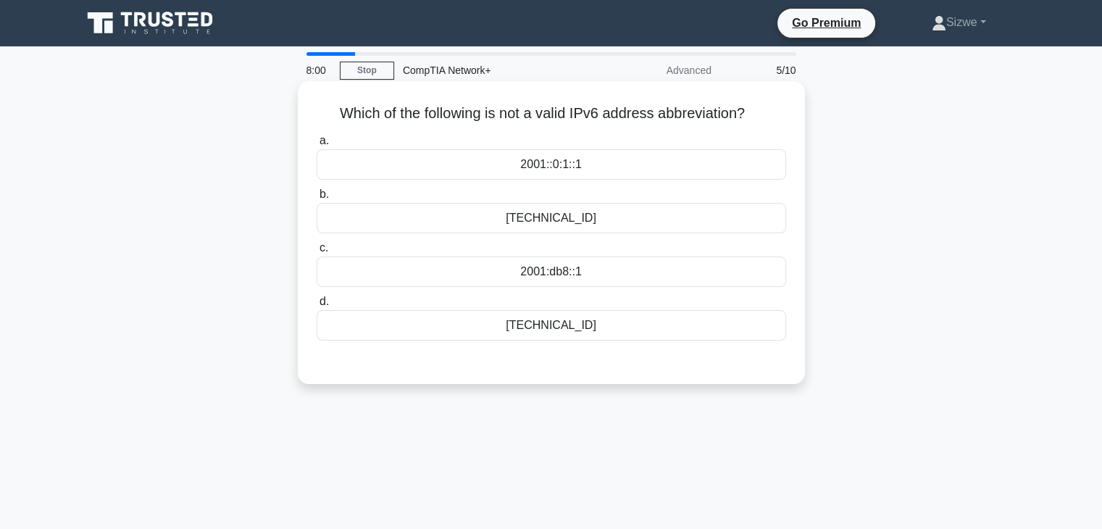
click at [541, 169] on div "2001::0:1::1" at bounding box center [552, 164] width 470 height 30
click at [317, 146] on input "a. 2001::0:1::1" at bounding box center [317, 140] width 0 height 9
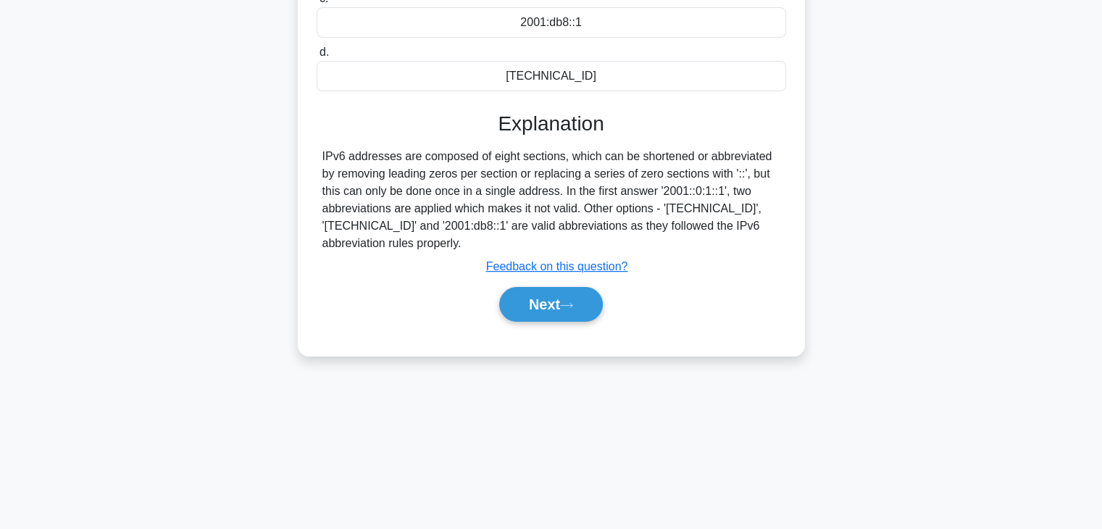
scroll to position [254, 0]
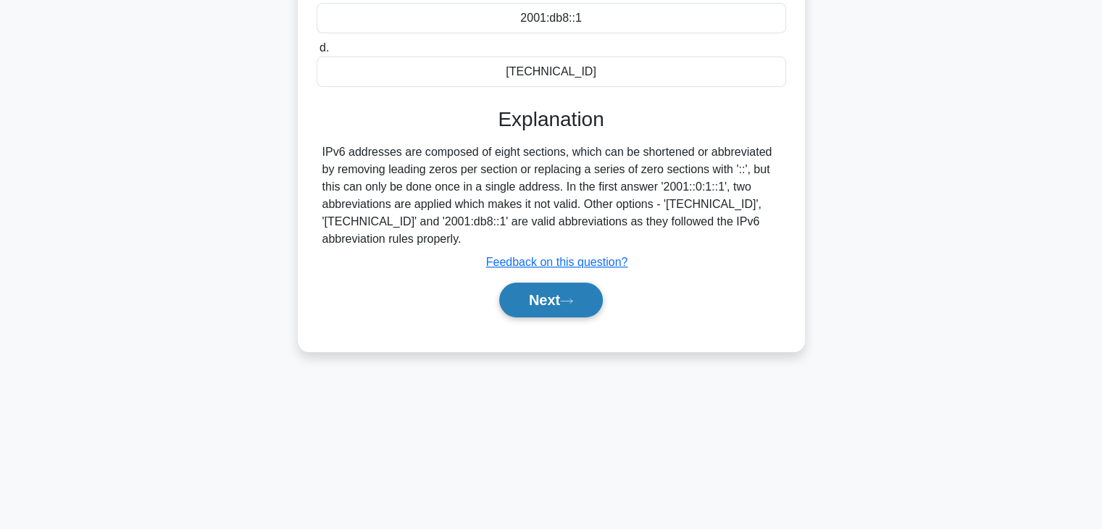
click at [551, 304] on button "Next" at bounding box center [551, 300] width 104 height 35
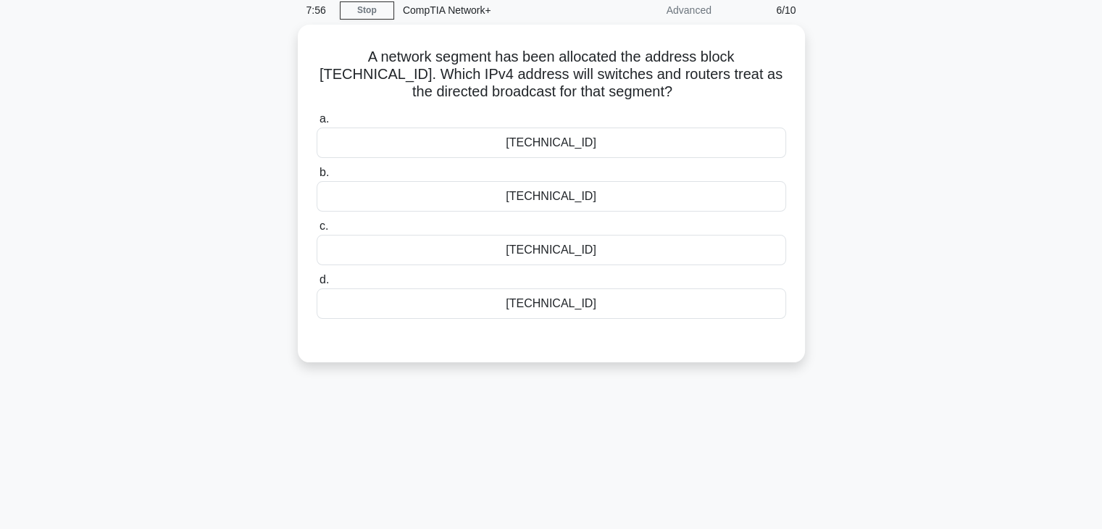
scroll to position [8, 0]
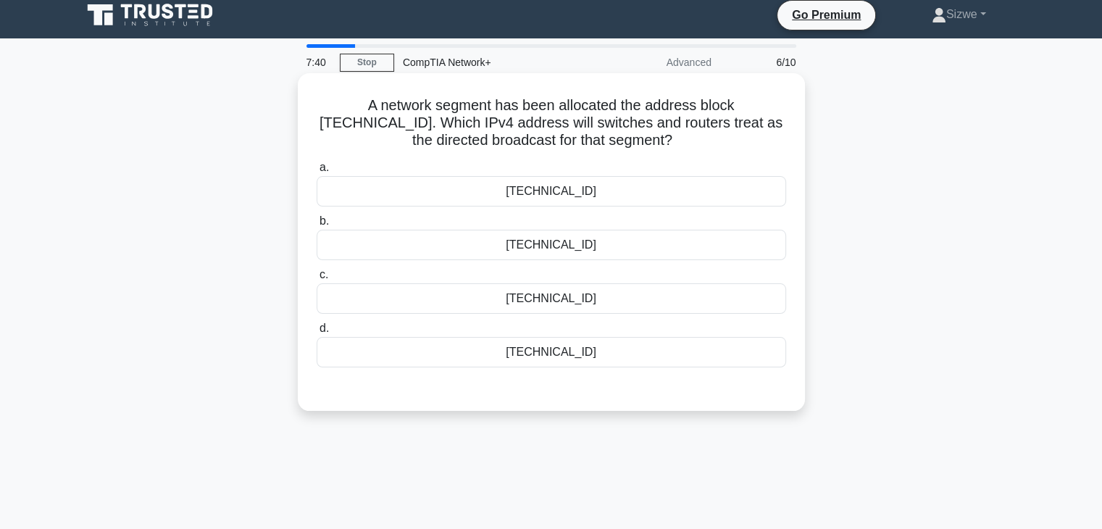
click at [558, 351] on div "192.0.2.62" at bounding box center [552, 352] width 470 height 30
click at [317, 333] on input "d. 192.0.2.62" at bounding box center [317, 328] width 0 height 9
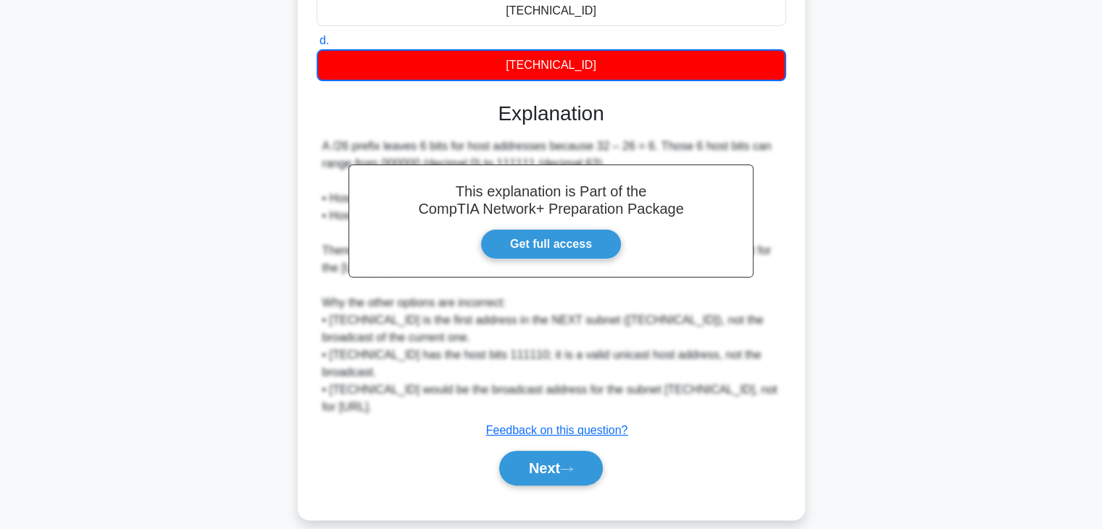
scroll to position [293, 0]
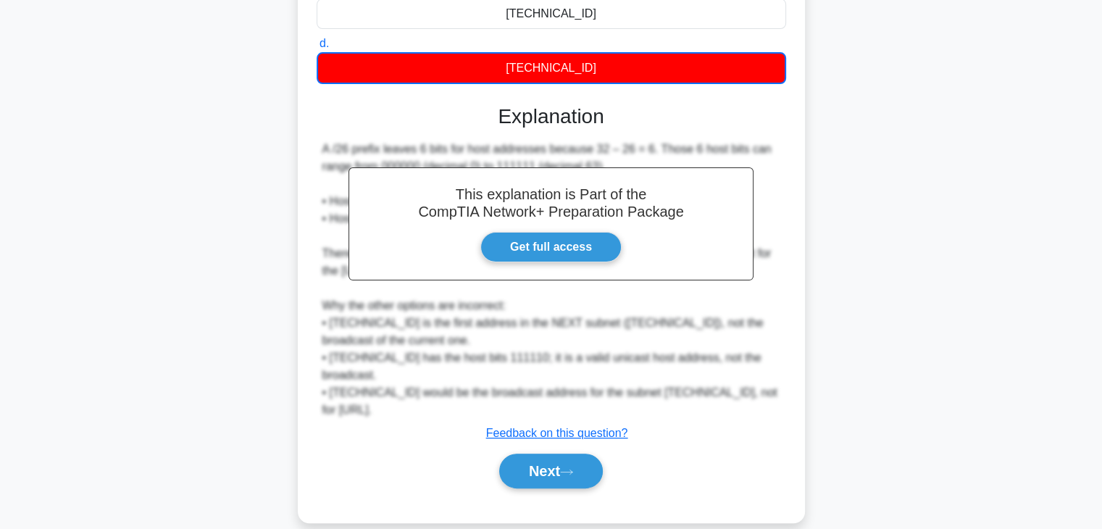
click at [607, 95] on div "This explanation is Part of the CompTIA Network+ Preparation Package Get full a…" at bounding box center [552, 290] width 470 height 407
click at [544, 458] on button "Next" at bounding box center [551, 471] width 104 height 35
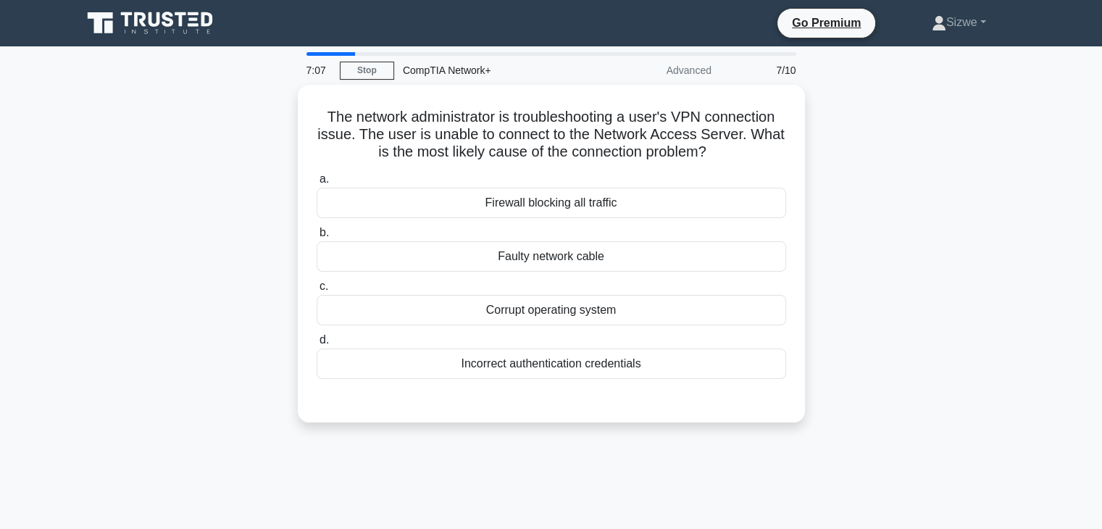
scroll to position [1, 0]
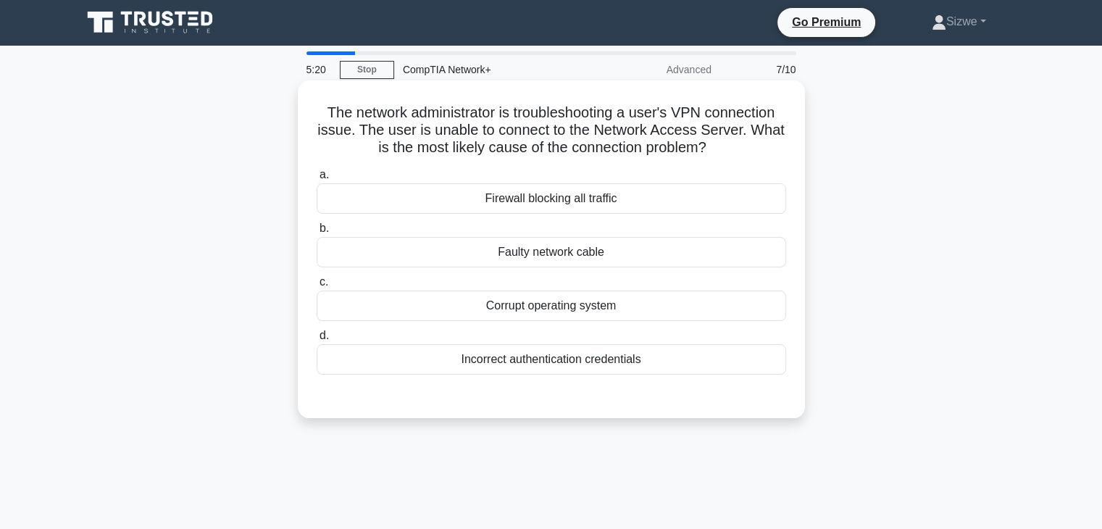
drag, startPoint x: 554, startPoint y: 372, endPoint x: 525, endPoint y: 369, distance: 29.8
click at [525, 369] on div "Incorrect authentication credentials" at bounding box center [552, 359] width 470 height 30
click at [317, 341] on input "d. Incorrect authentication credentials" at bounding box center [317, 335] width 0 height 9
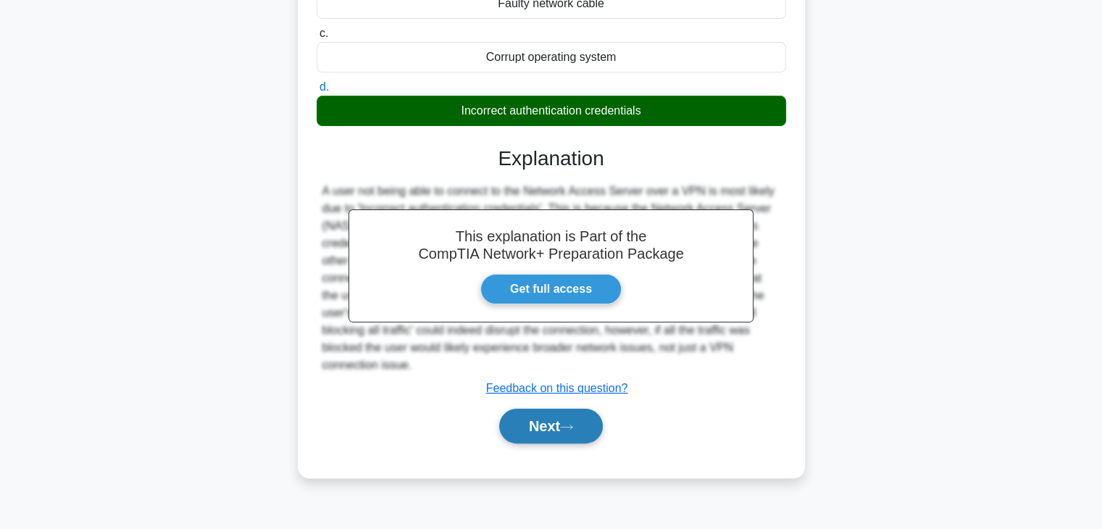
scroll to position [254, 0]
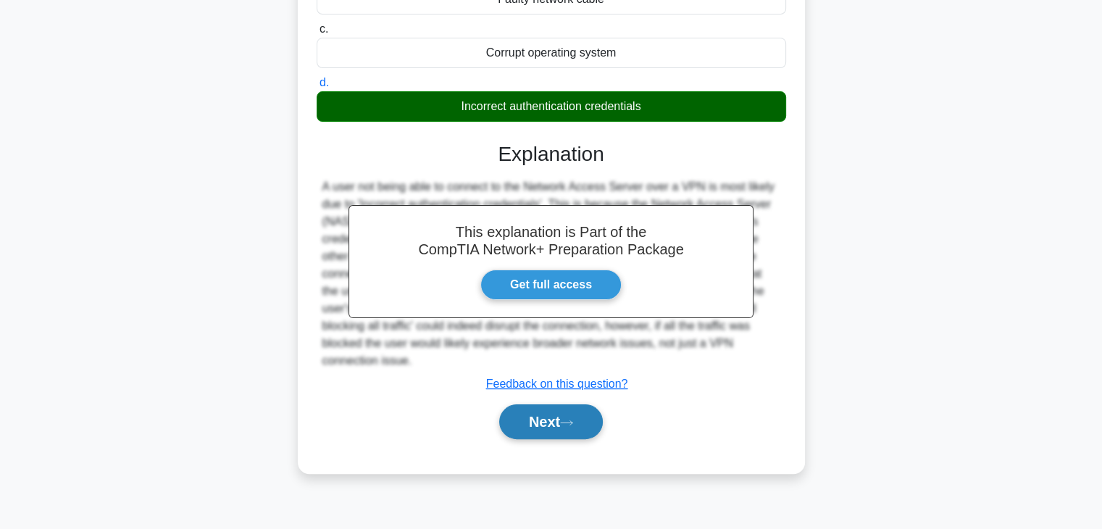
click at [530, 426] on button "Next" at bounding box center [551, 421] width 104 height 35
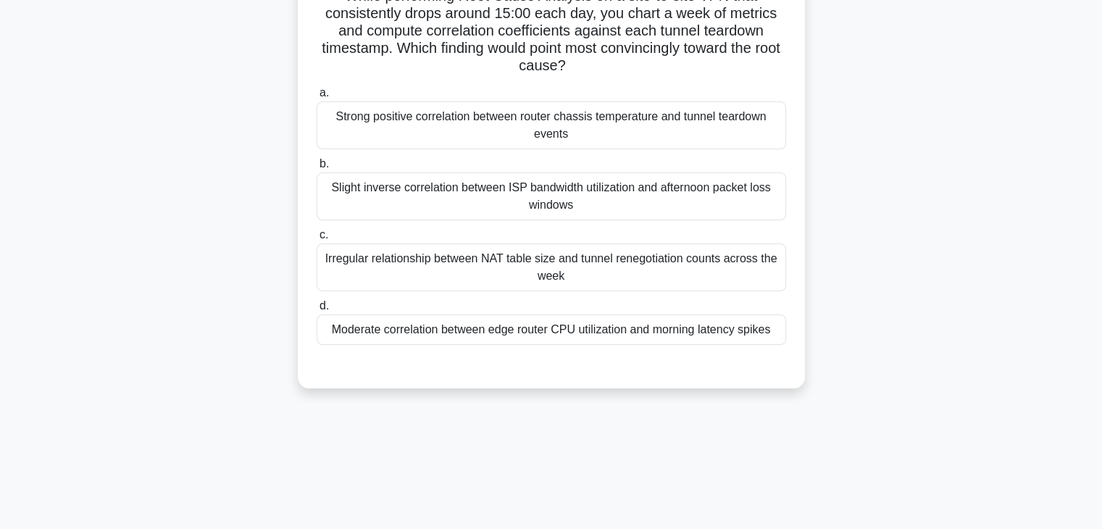
scroll to position [0, 0]
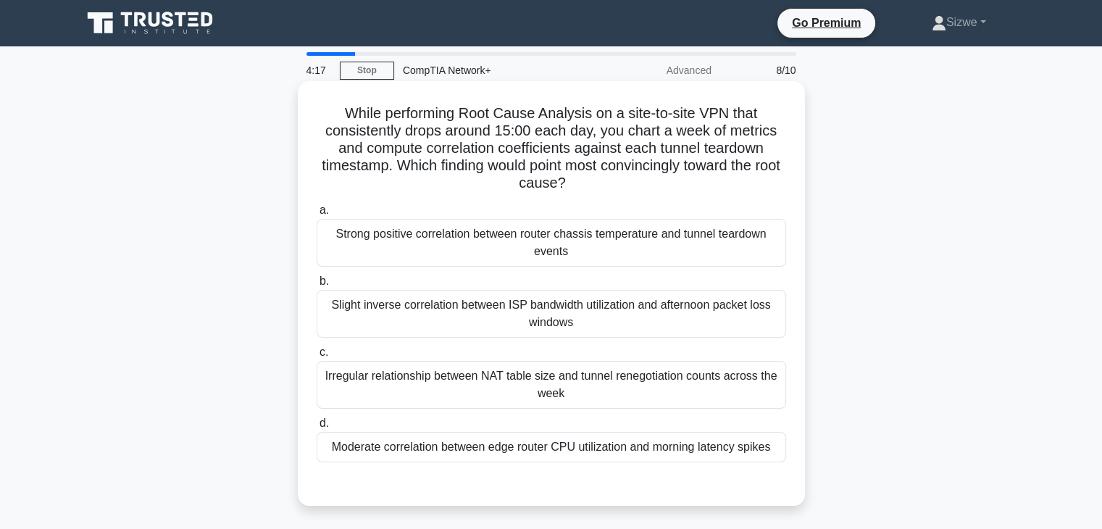
click at [533, 383] on div "Irregular relationship between NAT table size and tunnel renegotiation counts a…" at bounding box center [552, 385] width 470 height 48
click at [317, 357] on input "c. Irregular relationship between NAT table size and tunnel renegotiation count…" at bounding box center [317, 352] width 0 height 9
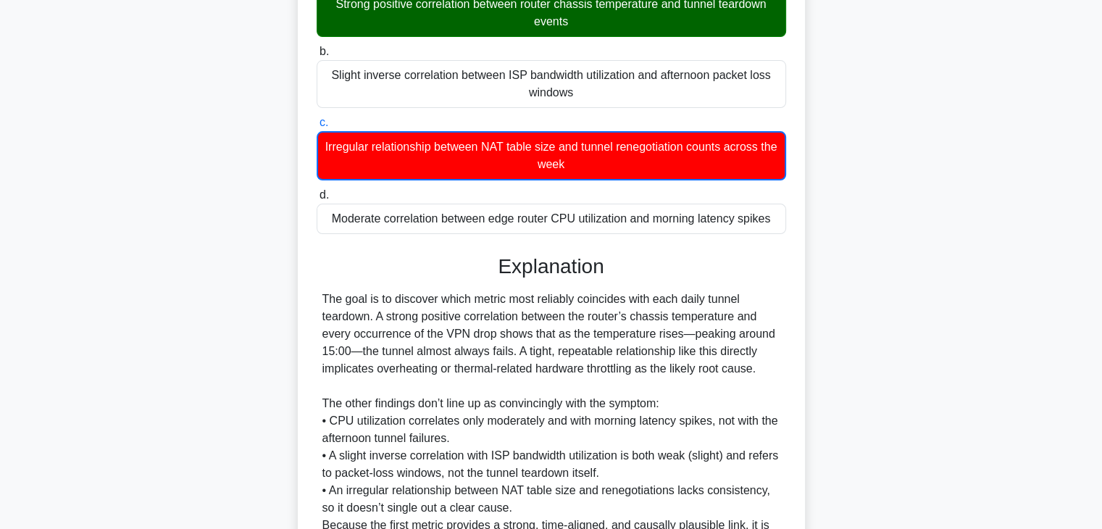
scroll to position [383, 0]
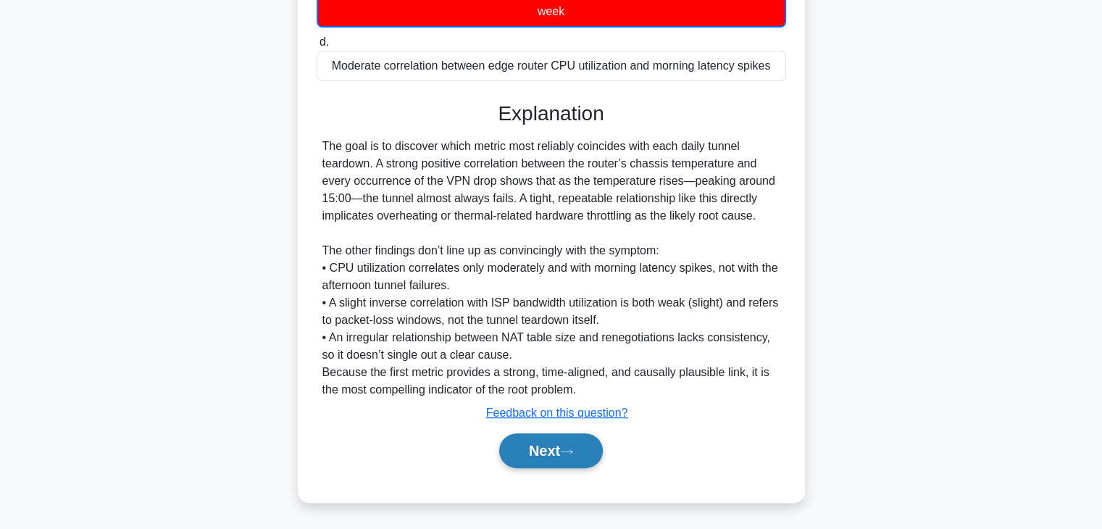
click at [548, 443] on button "Next" at bounding box center [551, 450] width 104 height 35
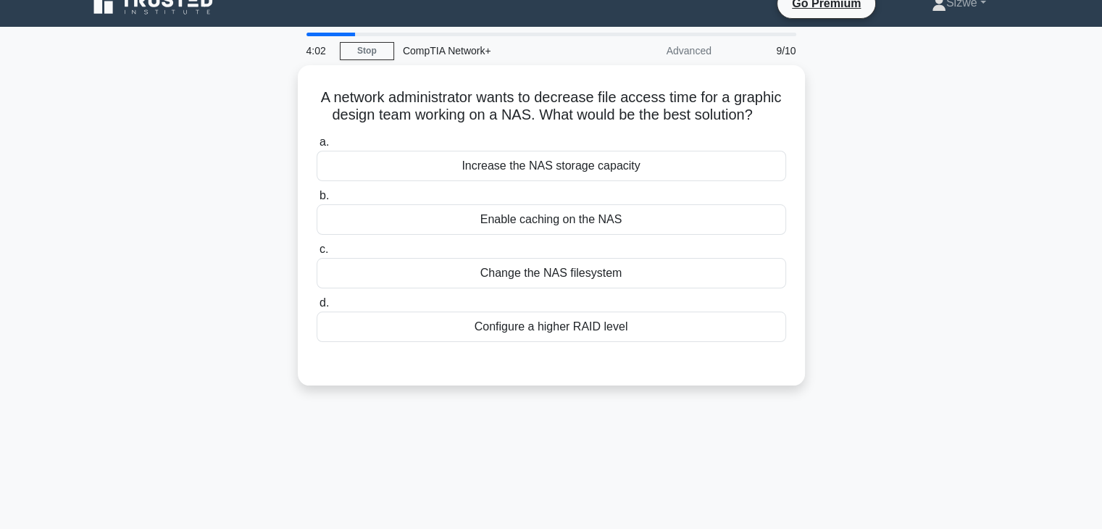
scroll to position [20, 0]
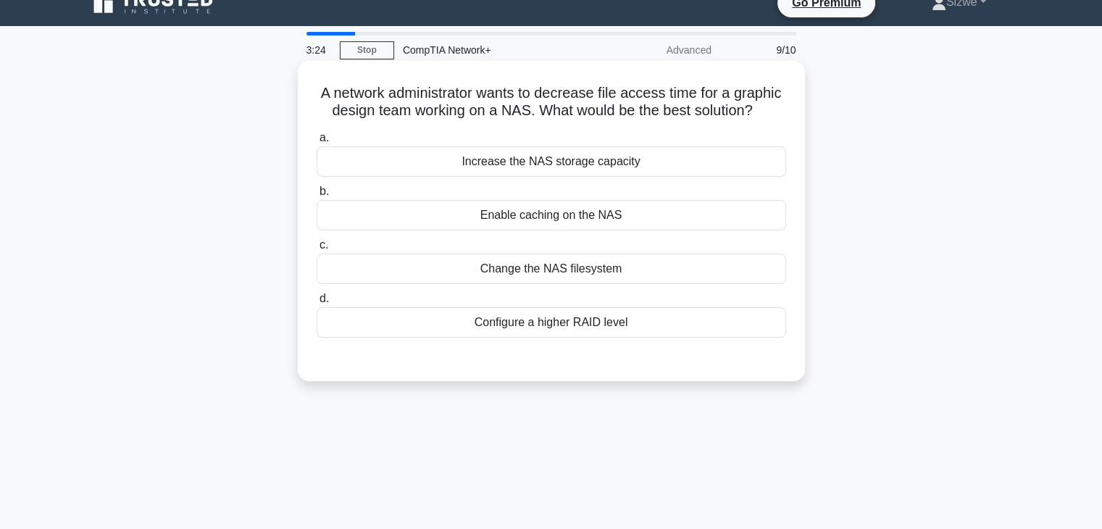
click at [510, 230] on div "Enable caching on the NAS" at bounding box center [552, 215] width 470 height 30
click at [317, 196] on input "b. Enable caching on the NAS" at bounding box center [317, 191] width 0 height 9
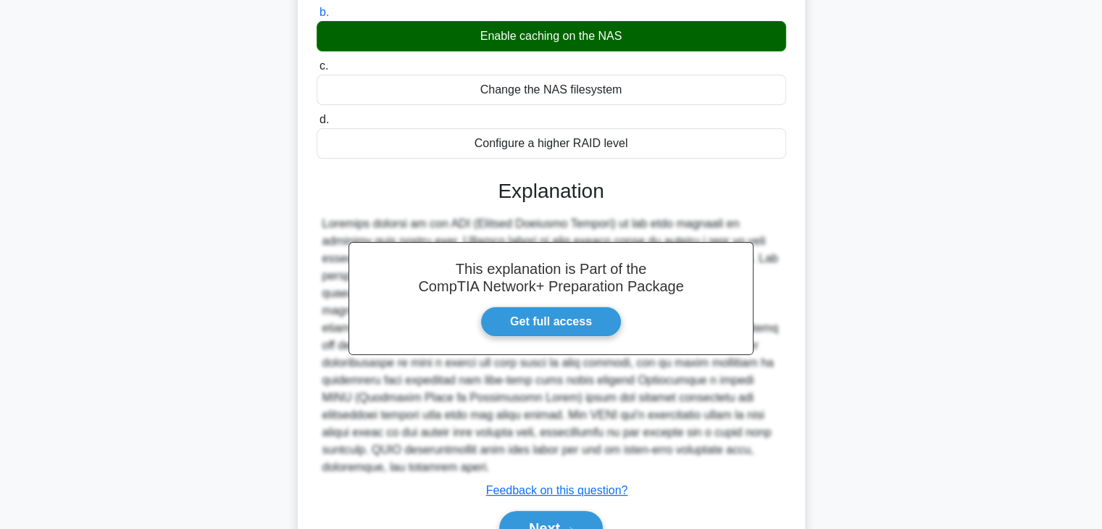
scroll to position [277, 0]
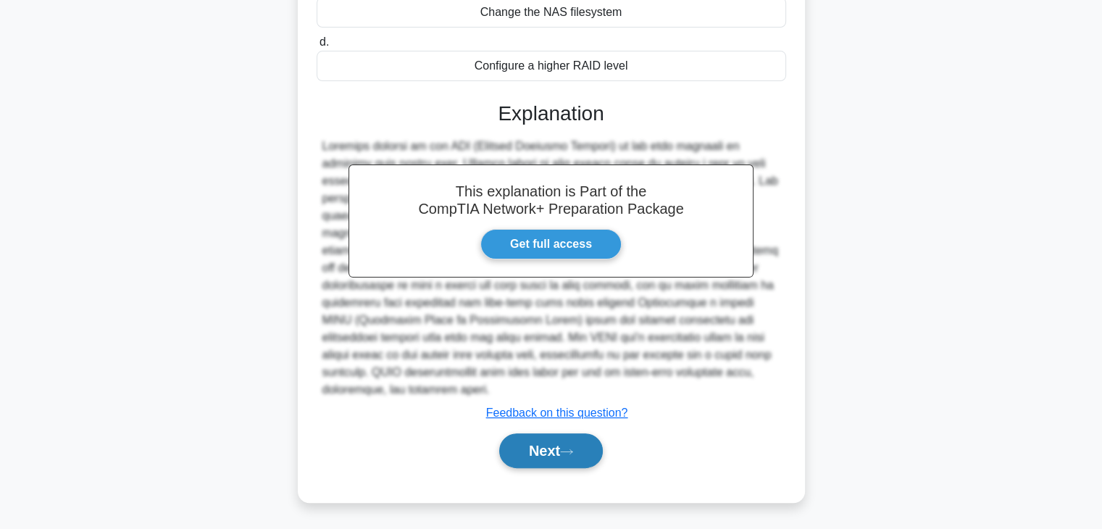
click at [548, 451] on button "Next" at bounding box center [551, 450] width 104 height 35
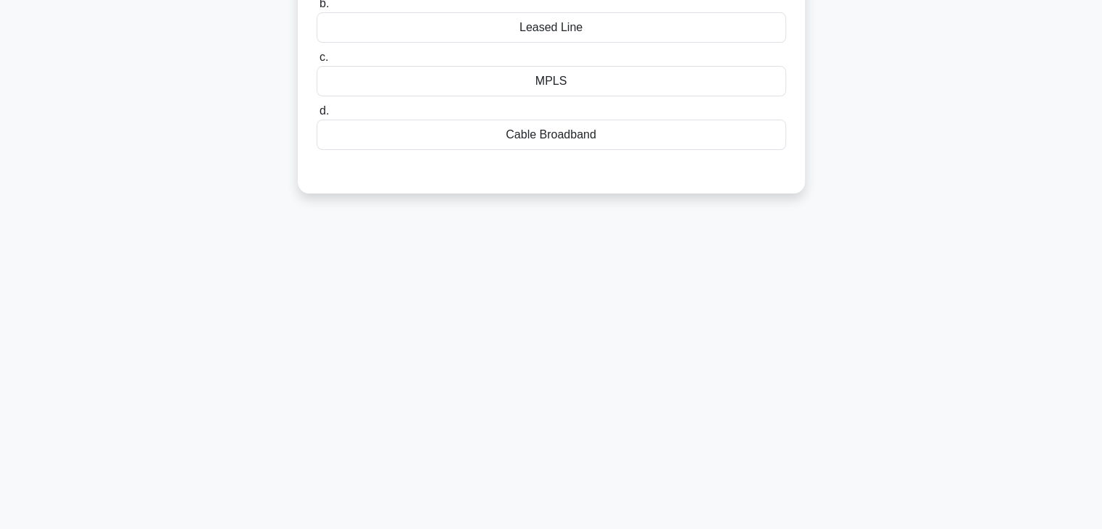
scroll to position [254, 0]
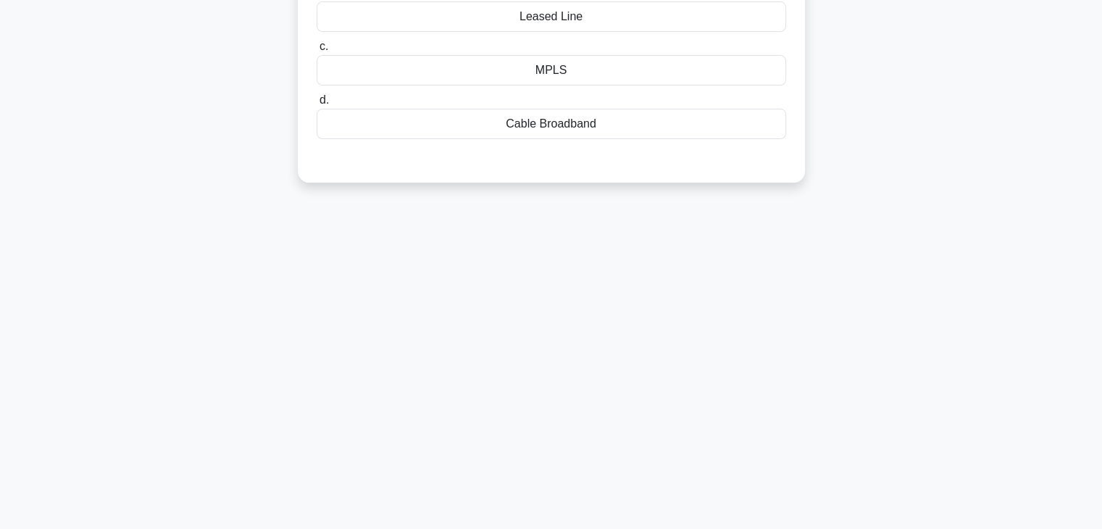
click at [573, 21] on div "Leased Line" at bounding box center [552, 16] width 470 height 30
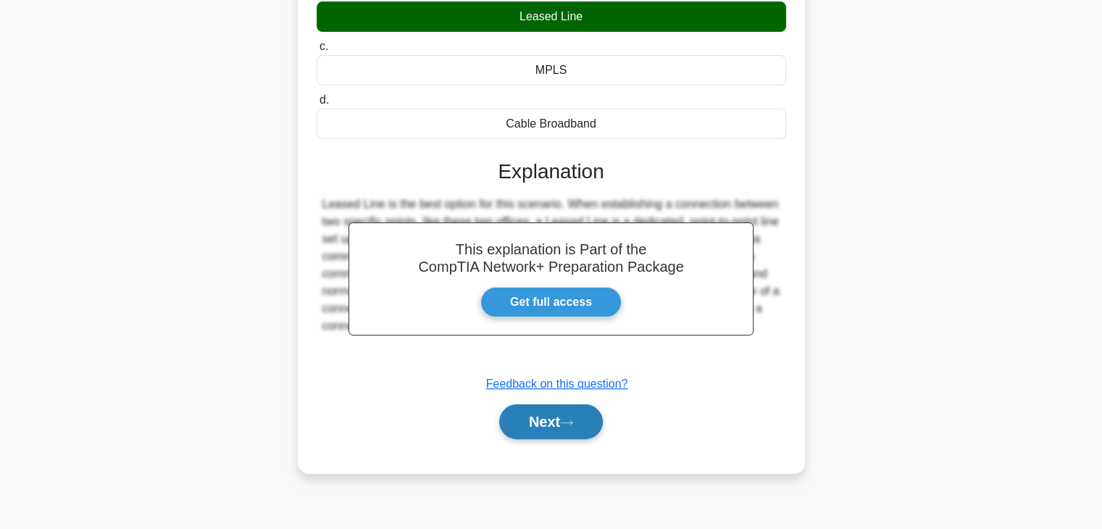
click at [580, 420] on button "Next" at bounding box center [551, 421] width 104 height 35
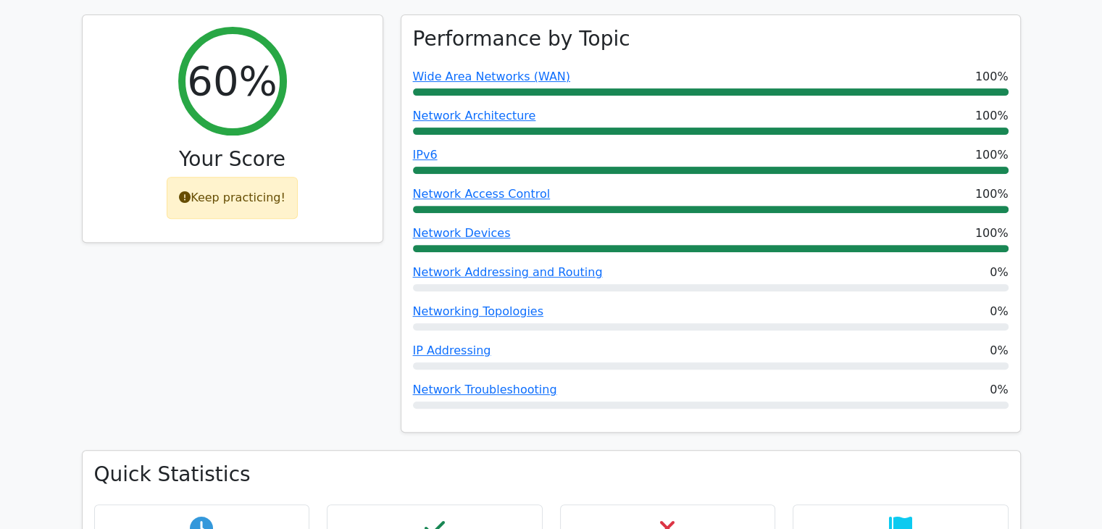
scroll to position [510, 0]
